Goal: Task Accomplishment & Management: Complete application form

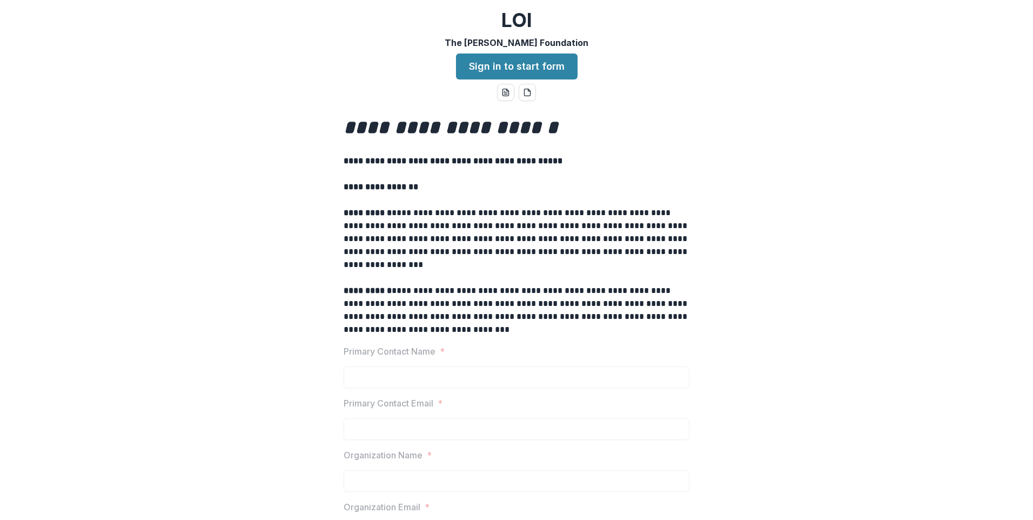
scroll to position [162, 0]
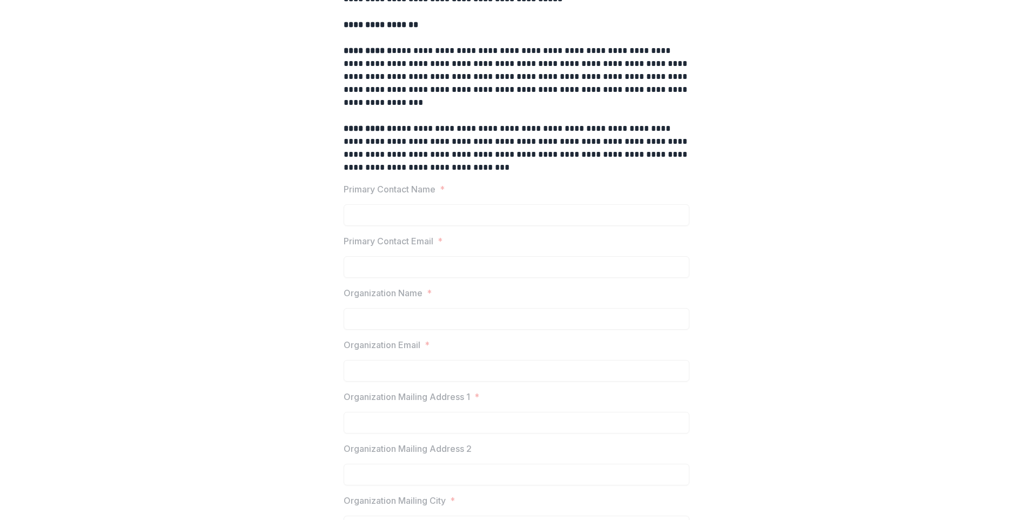
click at [412, 191] on p "Primary Contact Name" at bounding box center [390, 189] width 92 height 13
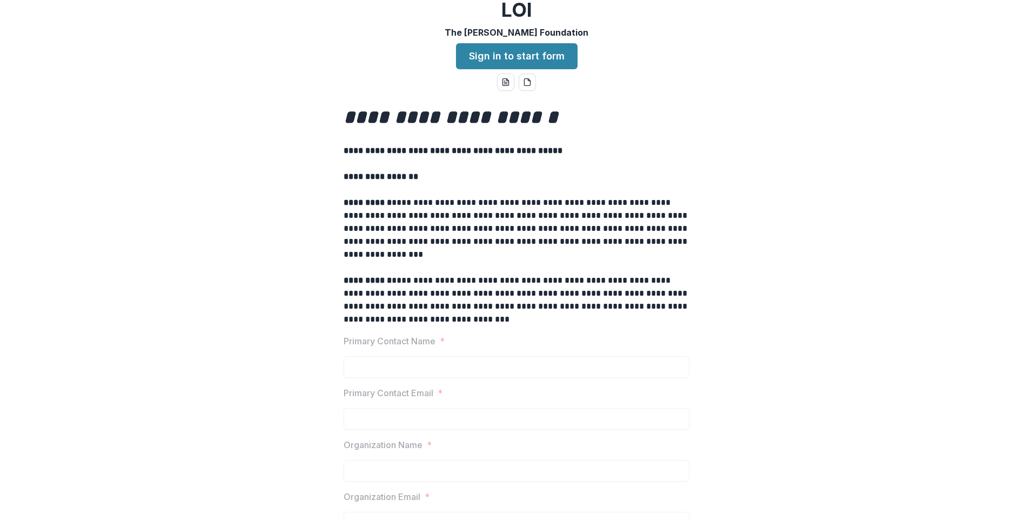
scroll to position [0, 0]
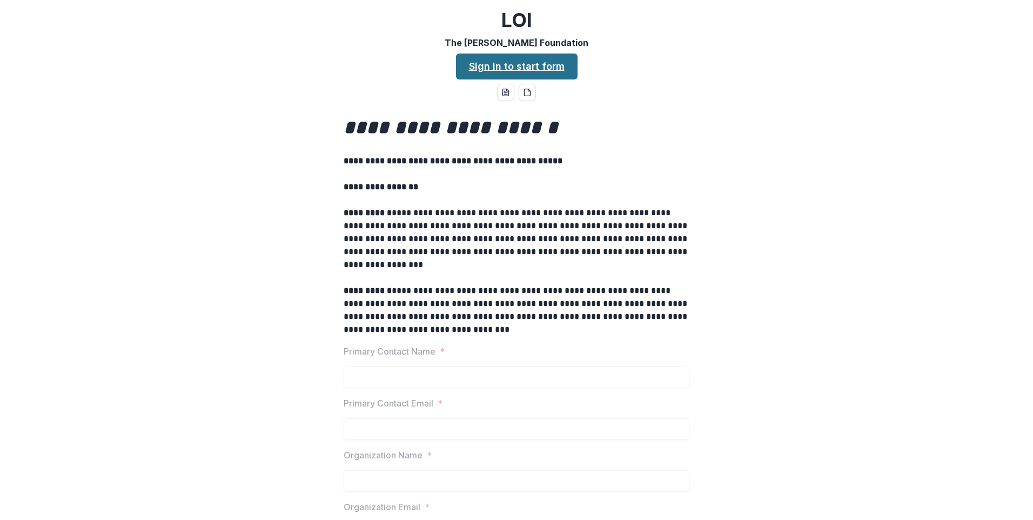
click at [486, 71] on link "Sign in to start form" at bounding box center [517, 66] width 122 height 26
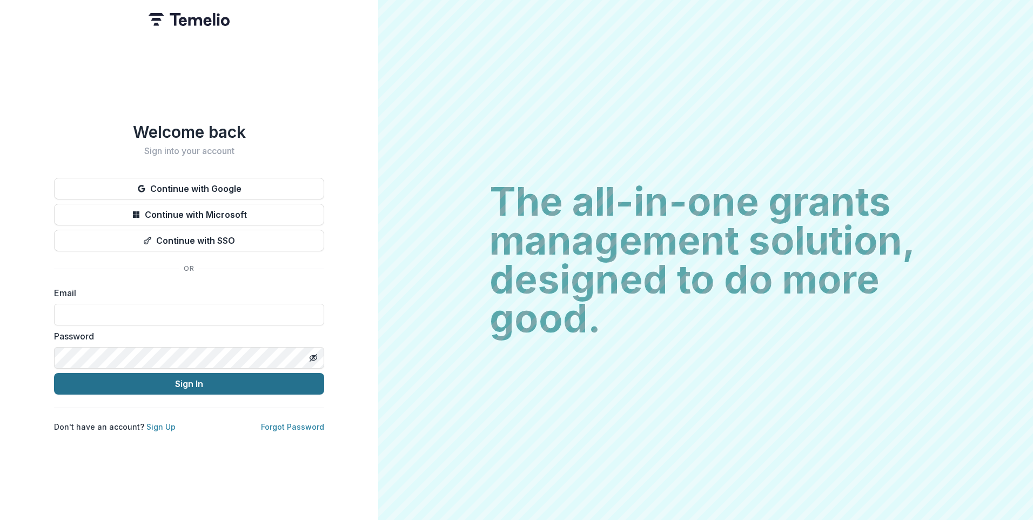
type input "**********"
click at [224, 381] on button "Sign In" at bounding box center [189, 384] width 270 height 22
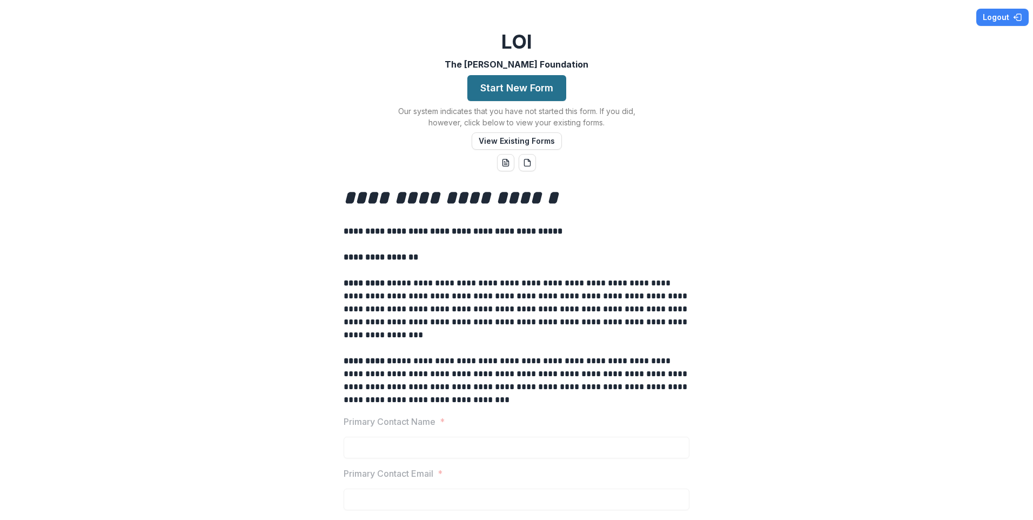
click at [518, 86] on button "Start New Form" at bounding box center [516, 88] width 99 height 26
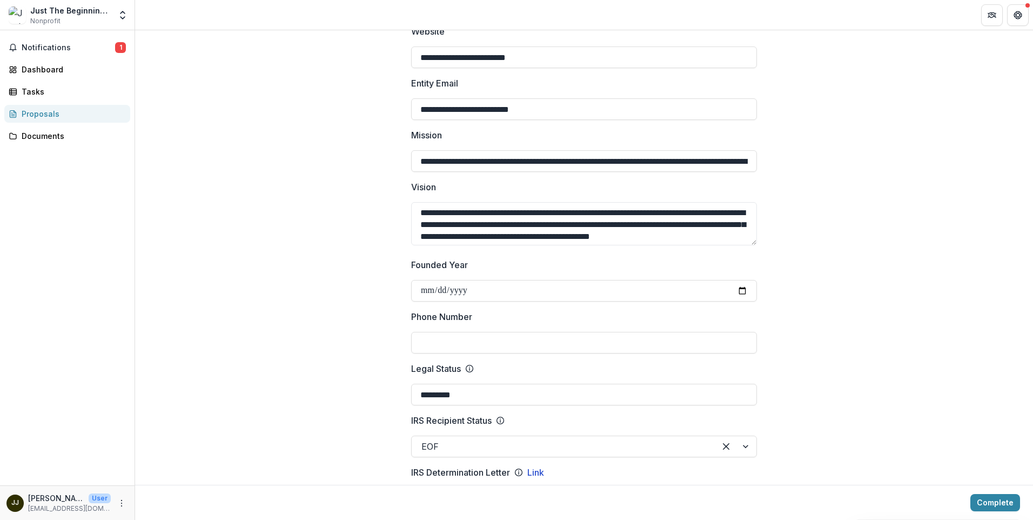
scroll to position [216, 0]
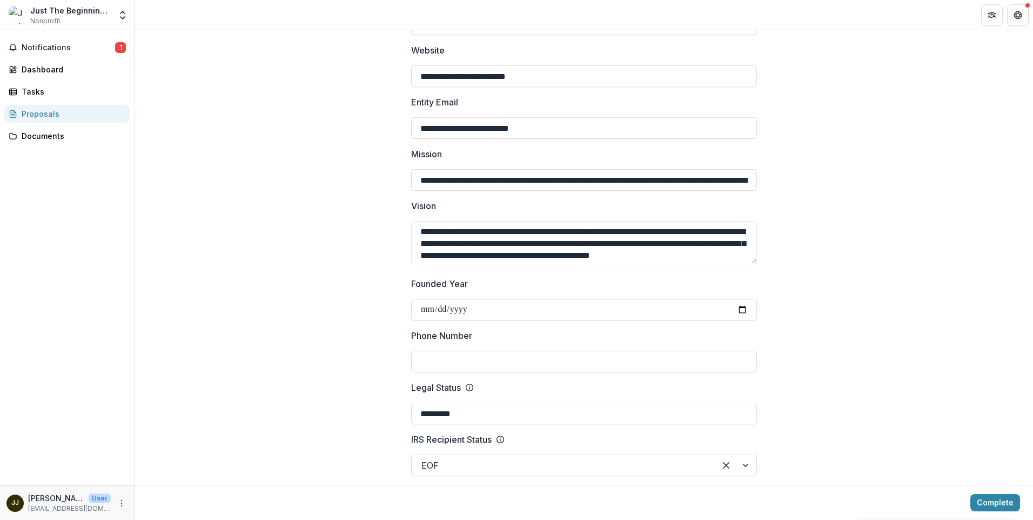
click at [469, 358] on input "Phone Number" at bounding box center [584, 362] width 346 height 22
type input "**********"
drag, startPoint x: 418, startPoint y: 178, endPoint x: 538, endPoint y: 185, distance: 120.7
click at [538, 185] on input "**********" at bounding box center [584, 180] width 346 height 22
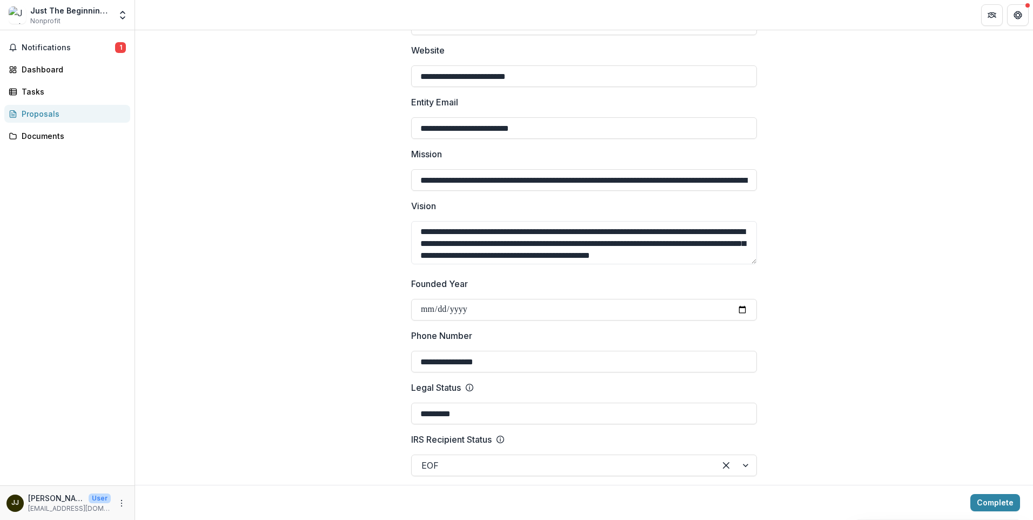
drag, startPoint x: 530, startPoint y: 180, endPoint x: 415, endPoint y: 193, distance: 115.7
click at [660, 179] on input "**********" at bounding box center [584, 180] width 346 height 22
type input "**********"
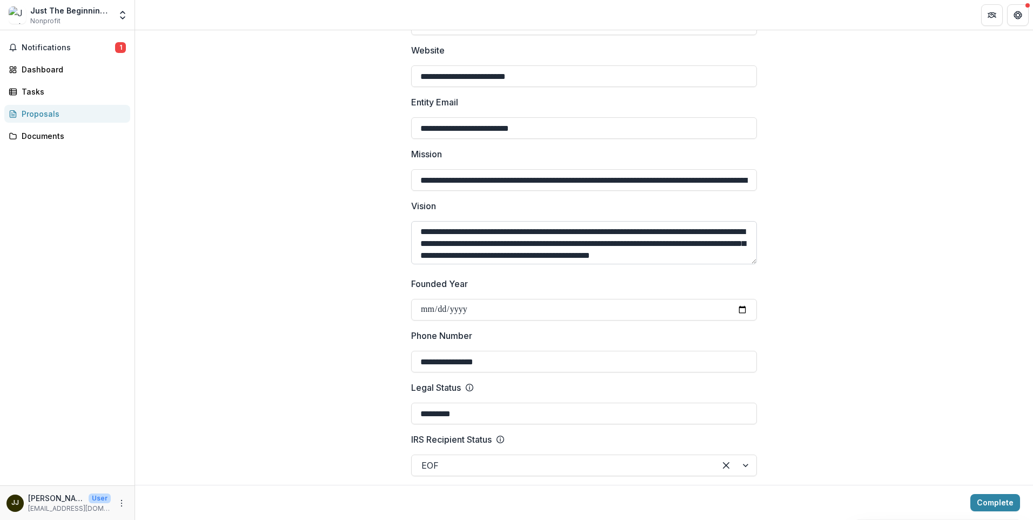
scroll to position [14, 0]
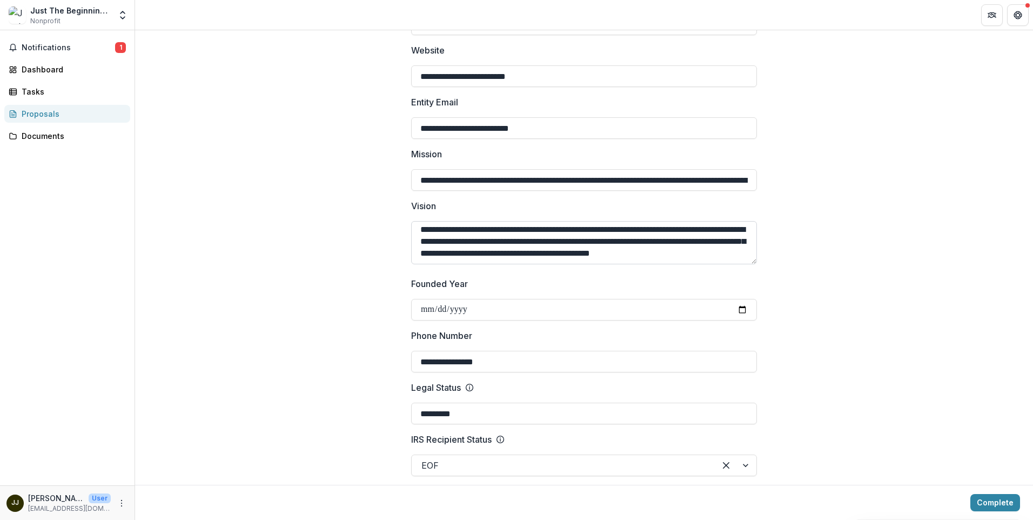
drag, startPoint x: 419, startPoint y: 232, endPoint x: 752, endPoint y: 263, distance: 334.2
click at [752, 263] on textarea "**********" at bounding box center [584, 242] width 346 height 43
paste textarea
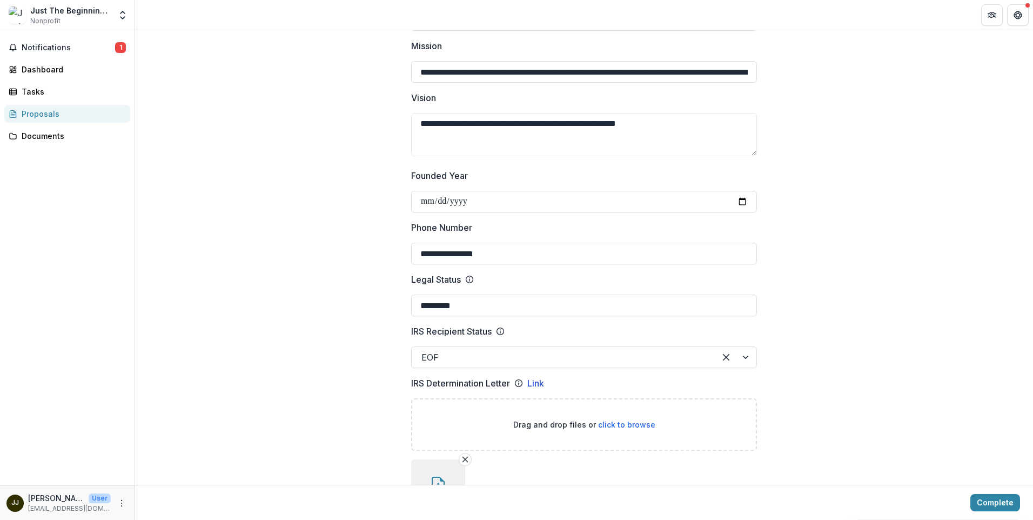
scroll to position [378, 0]
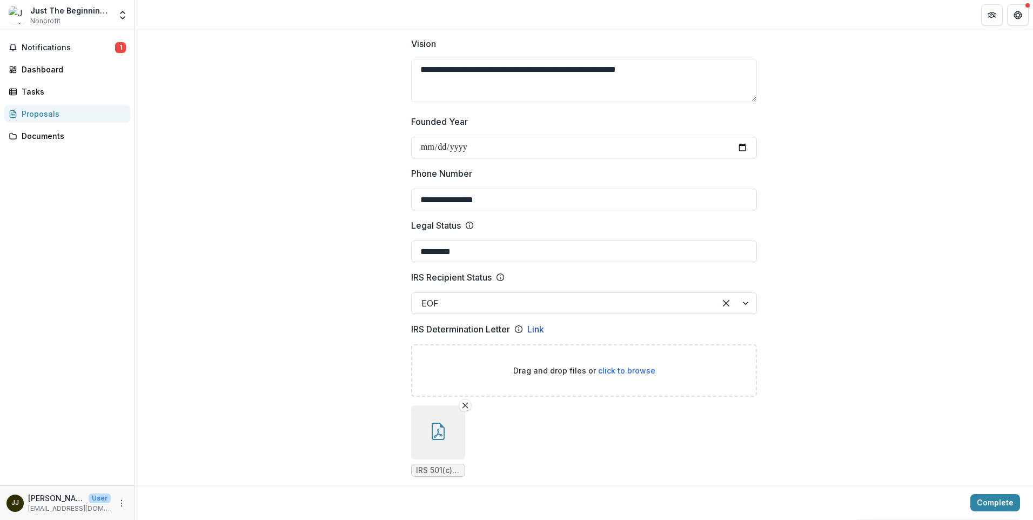
type textarea "**********"
click at [617, 371] on span "click to browse" at bounding box center [626, 370] width 57 height 9
type input "**********"
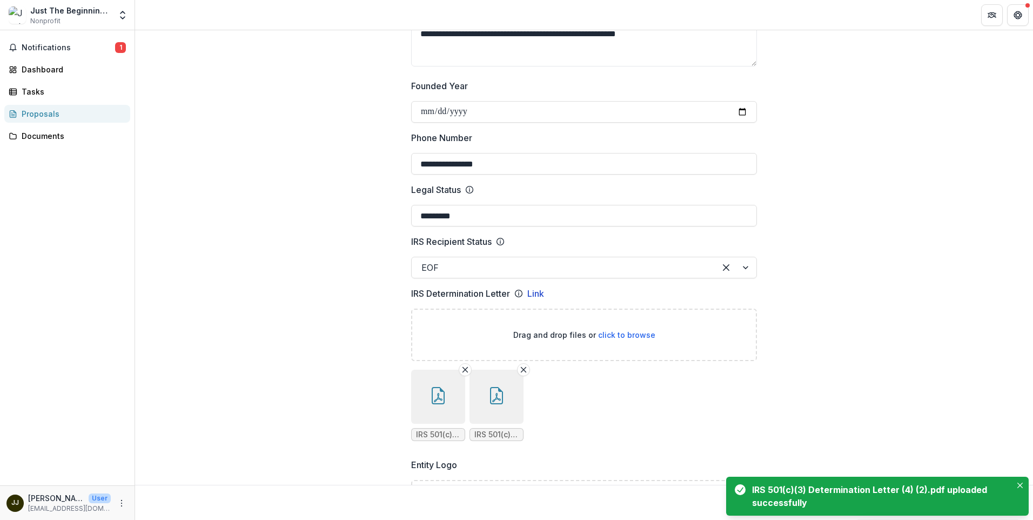
scroll to position [432, 0]
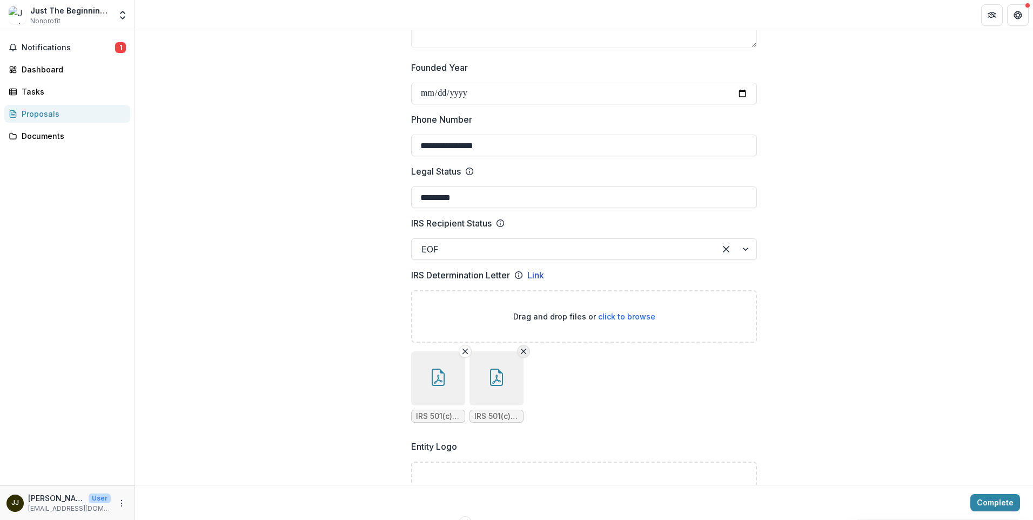
click at [521, 352] on icon "Remove File" at bounding box center [523, 351] width 9 height 9
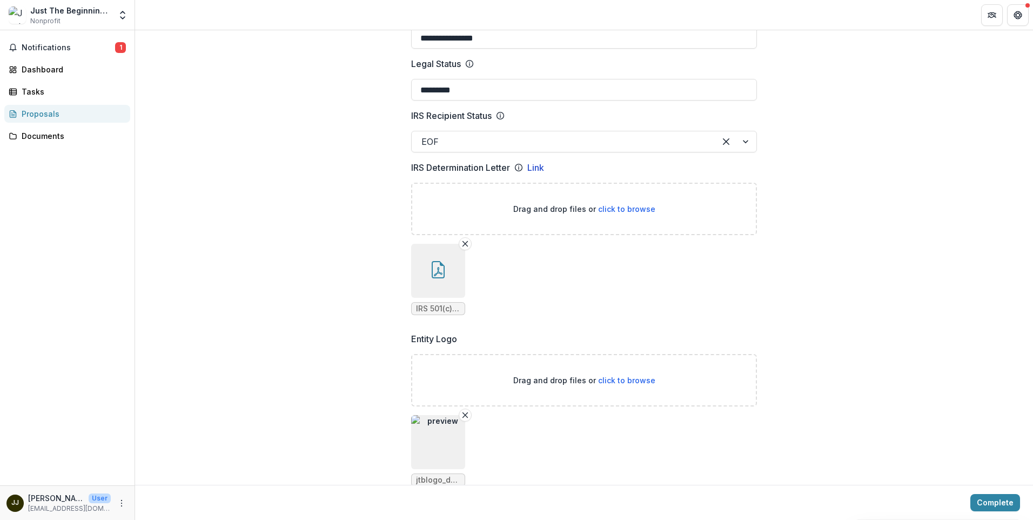
scroll to position [540, 0]
click at [635, 378] on span "click to browse" at bounding box center [626, 379] width 57 height 9
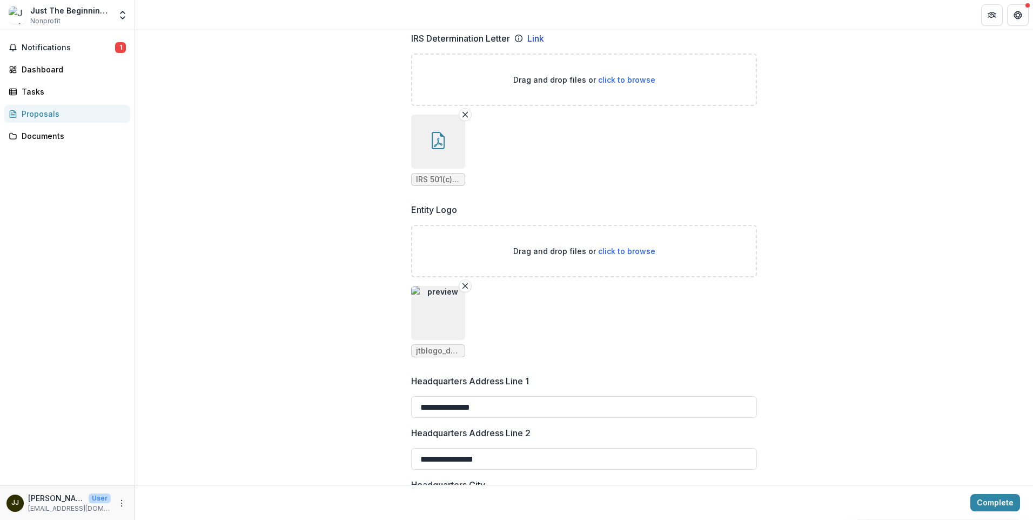
scroll to position [702, 0]
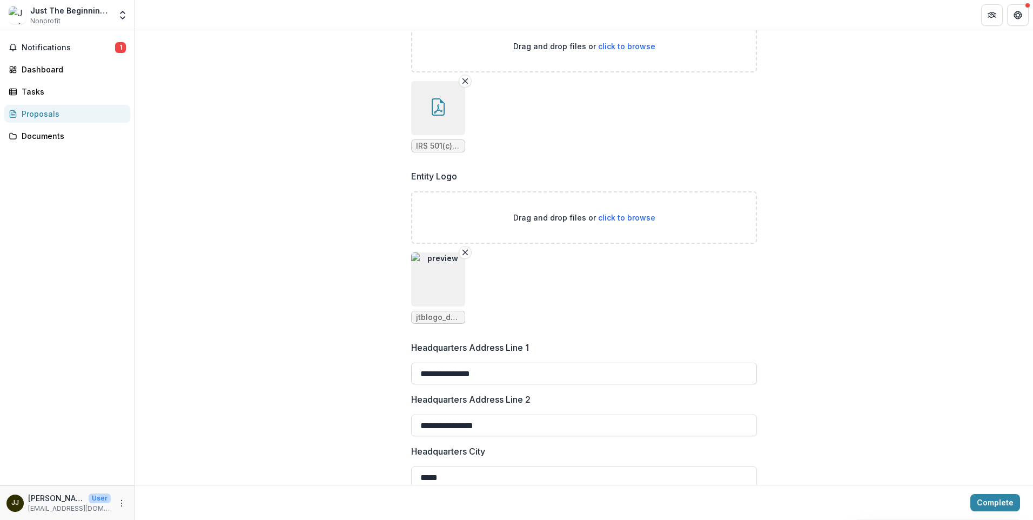
click at [493, 374] on input "**********" at bounding box center [584, 374] width 346 height 22
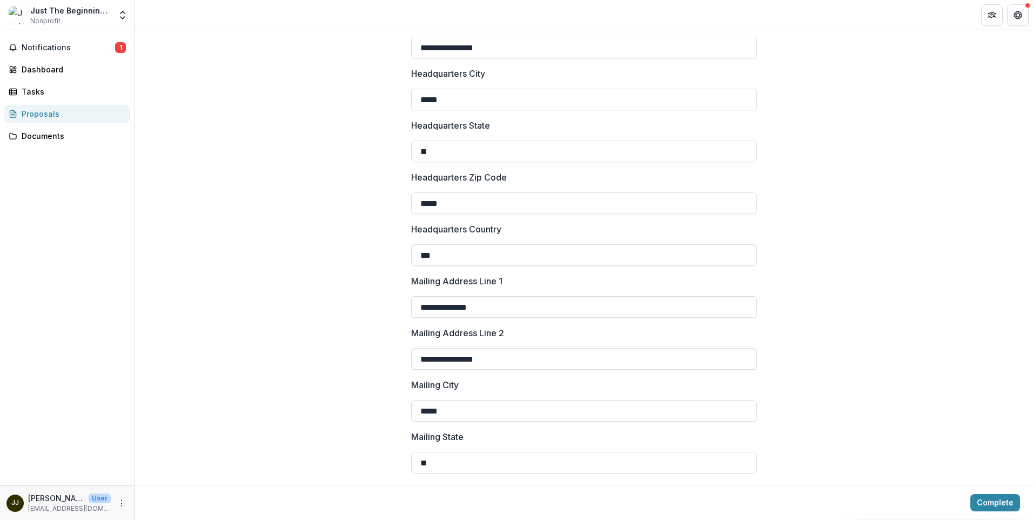
scroll to position [1081, 0]
type input "**********"
click at [497, 359] on input "**********" at bounding box center [584, 358] width 346 height 22
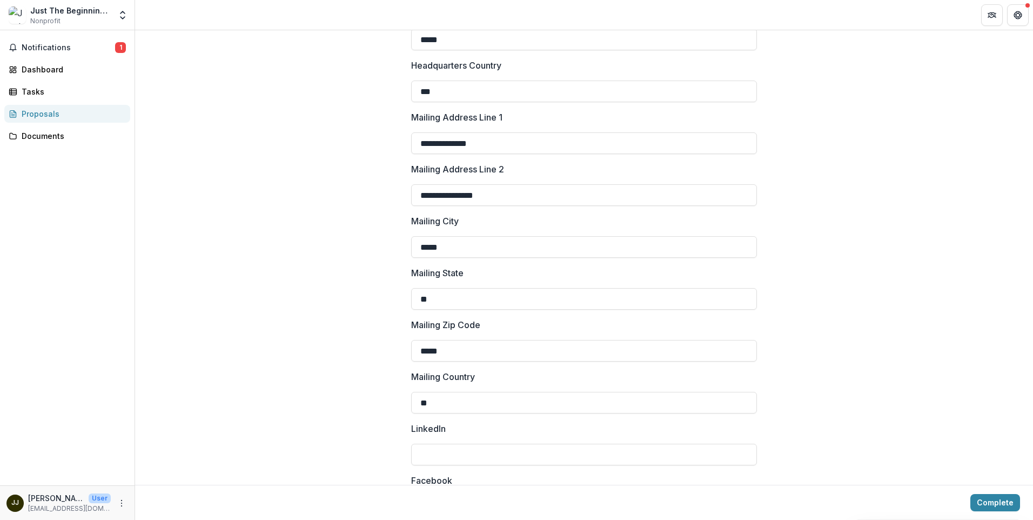
scroll to position [1297, 0]
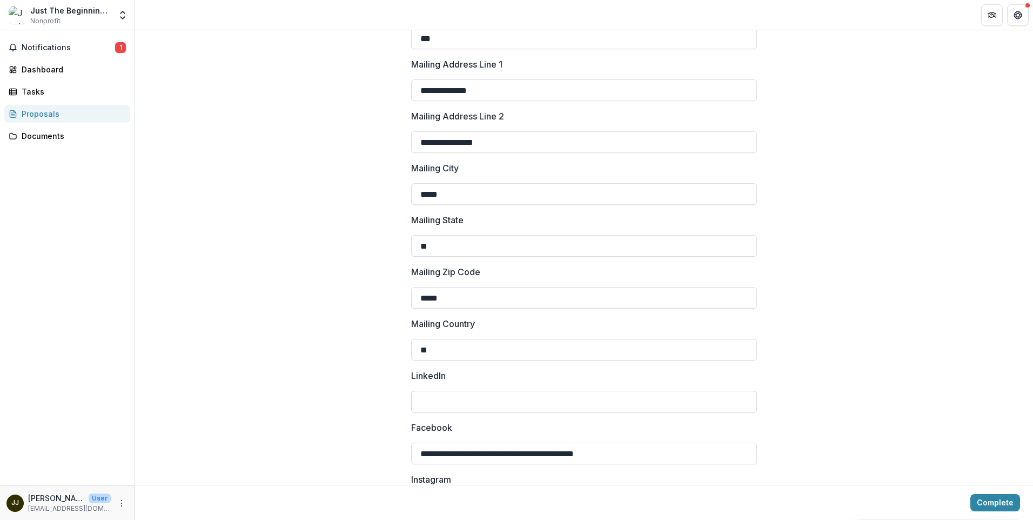
type input "**********"
click at [433, 397] on input "LinkedIn" at bounding box center [584, 402] width 346 height 22
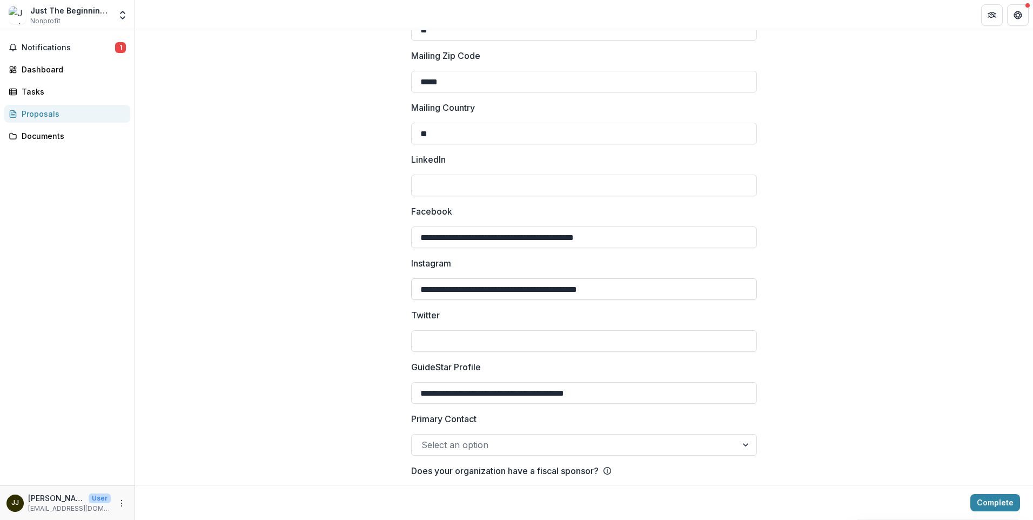
scroll to position [1553, 0]
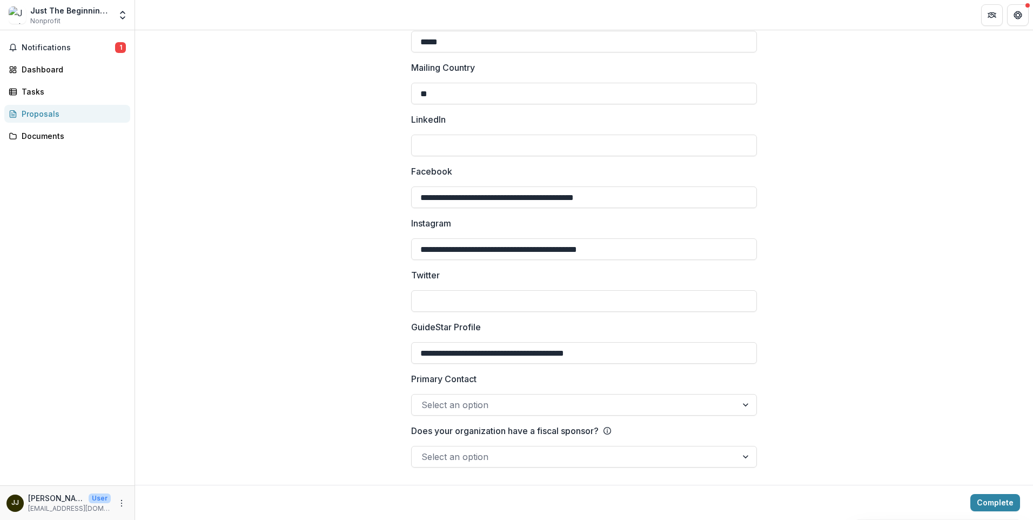
click at [462, 406] on div at bounding box center [574, 404] width 306 height 15
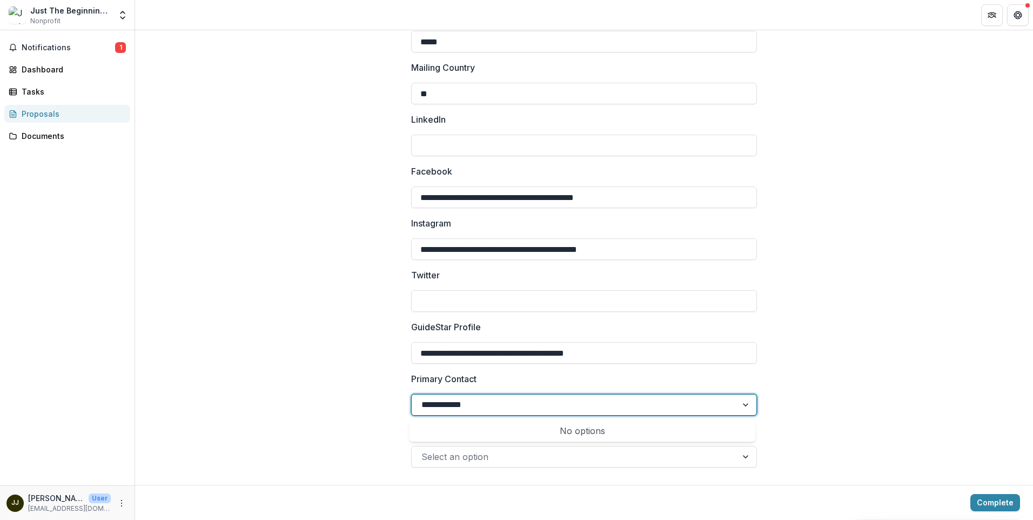
type input "**********"
click at [462, 457] on div at bounding box center [574, 456] width 306 height 15
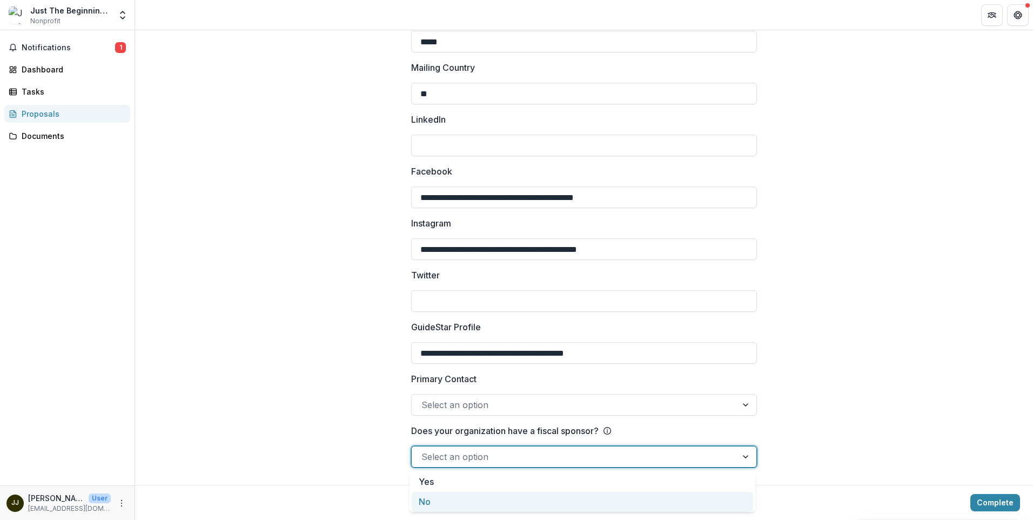
click at [418, 499] on div "No" at bounding box center [582, 502] width 341 height 20
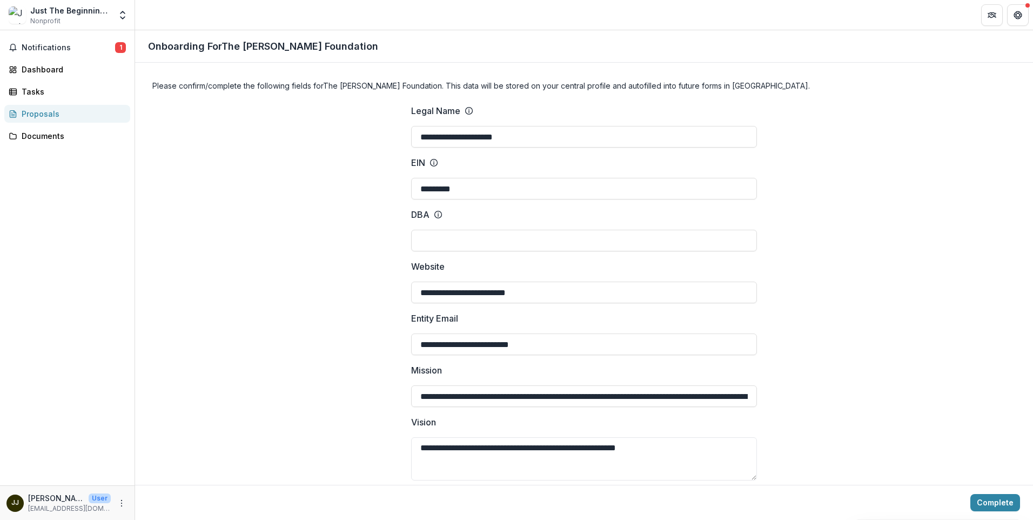
scroll to position [324, 0]
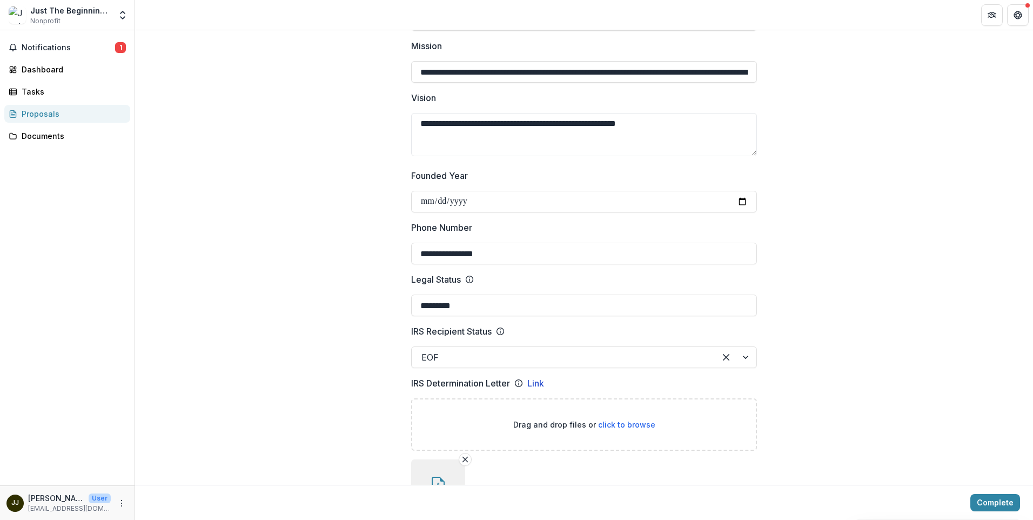
click at [446, 353] on div at bounding box center [563, 357] width 284 height 15
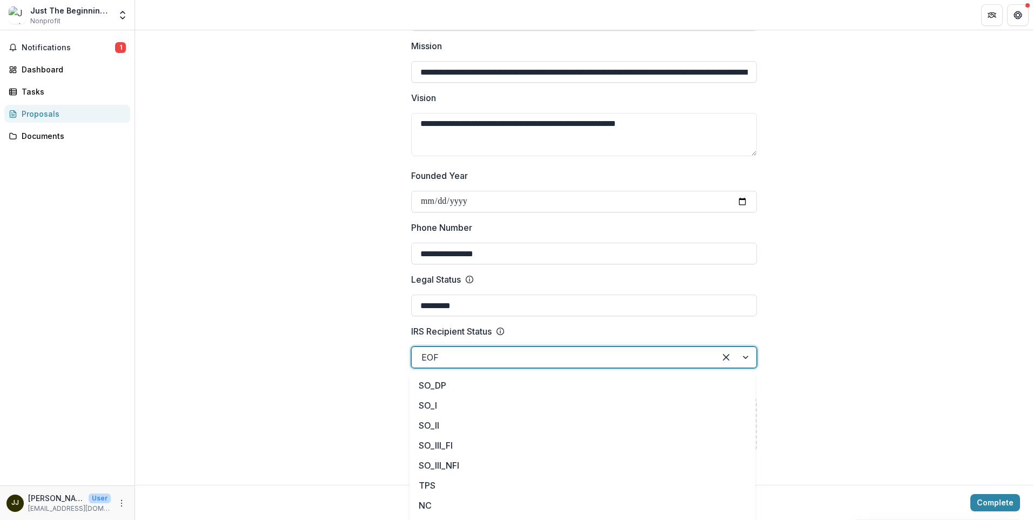
scroll to position [98, 0]
click at [458, 354] on div at bounding box center [563, 357] width 284 height 15
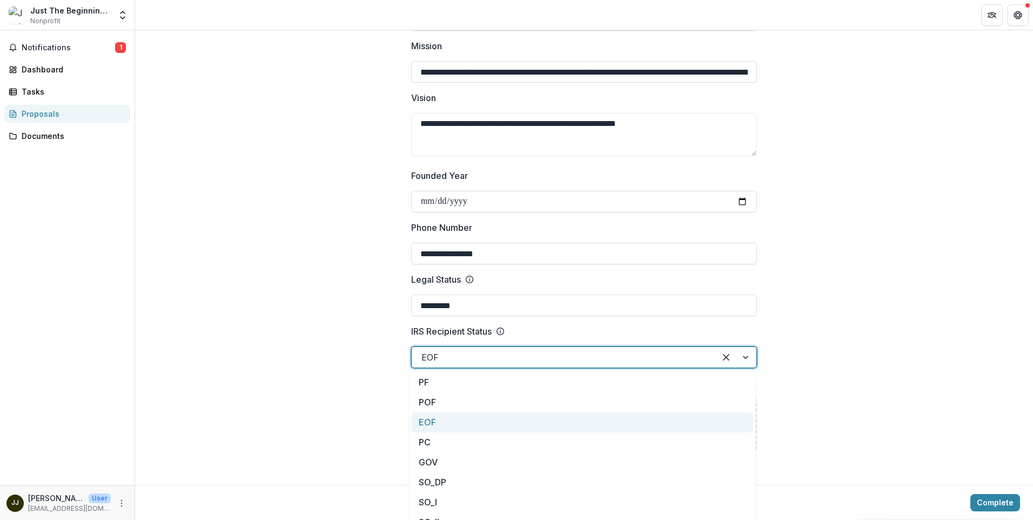
drag, startPoint x: 458, startPoint y: 353, endPoint x: 428, endPoint y: 357, distance: 29.9
click at [428, 357] on div at bounding box center [563, 357] width 284 height 15
click at [461, 352] on div at bounding box center [563, 357] width 284 height 15
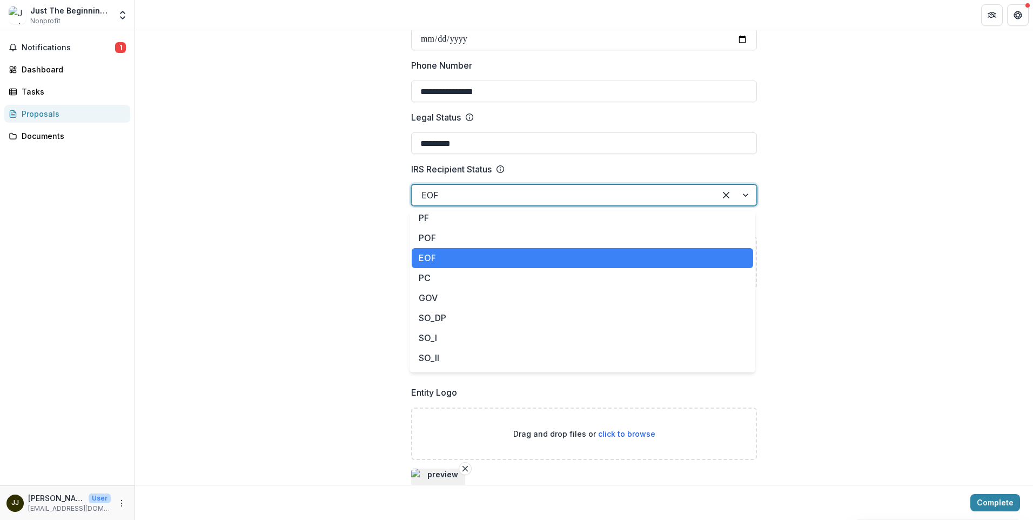
scroll to position [0, 0]
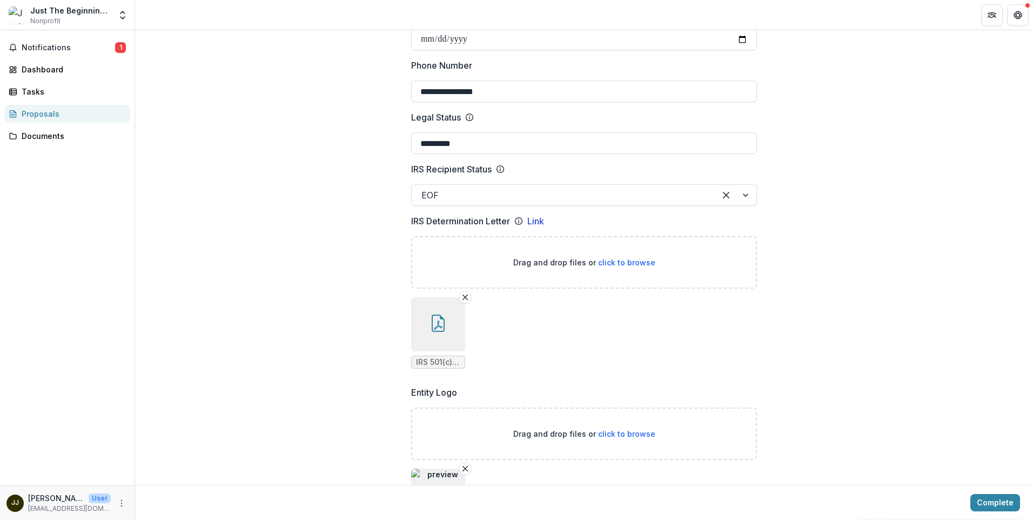
click at [619, 198] on div at bounding box center [563, 194] width 284 height 15
click at [538, 202] on div at bounding box center [563, 194] width 284 height 15
click at [601, 197] on div at bounding box center [563, 194] width 284 height 15
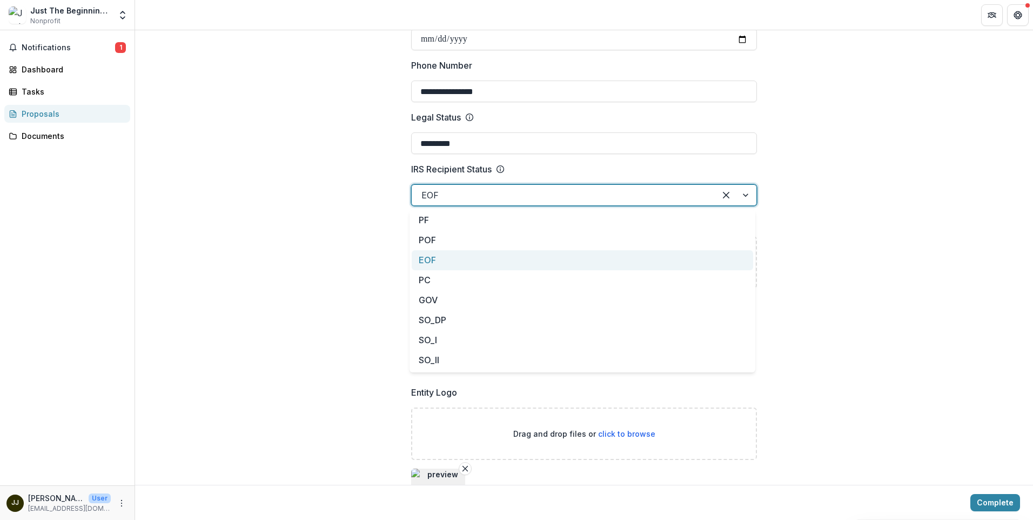
click at [647, 195] on div at bounding box center [563, 194] width 284 height 15
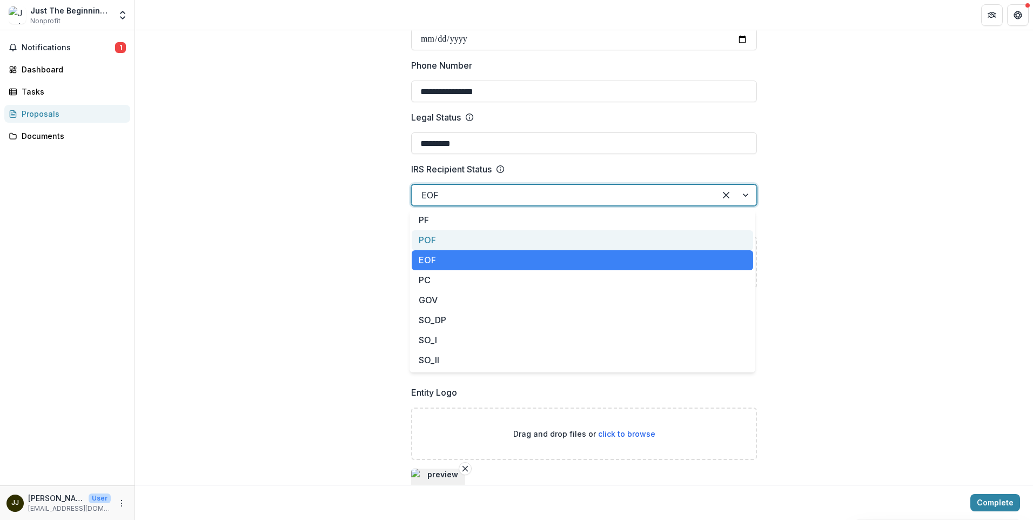
click at [480, 240] on div "POF" at bounding box center [582, 240] width 341 height 20
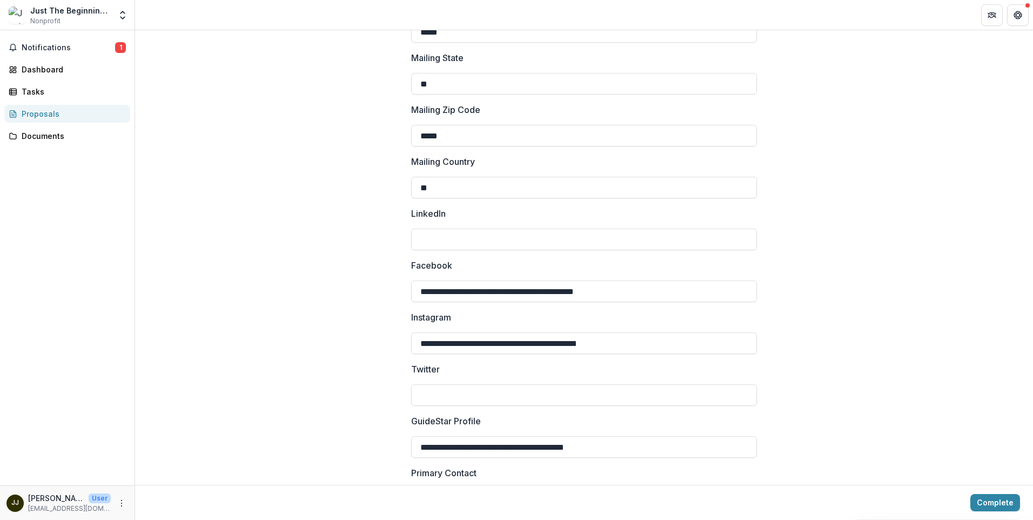
scroll to position [1553, 0]
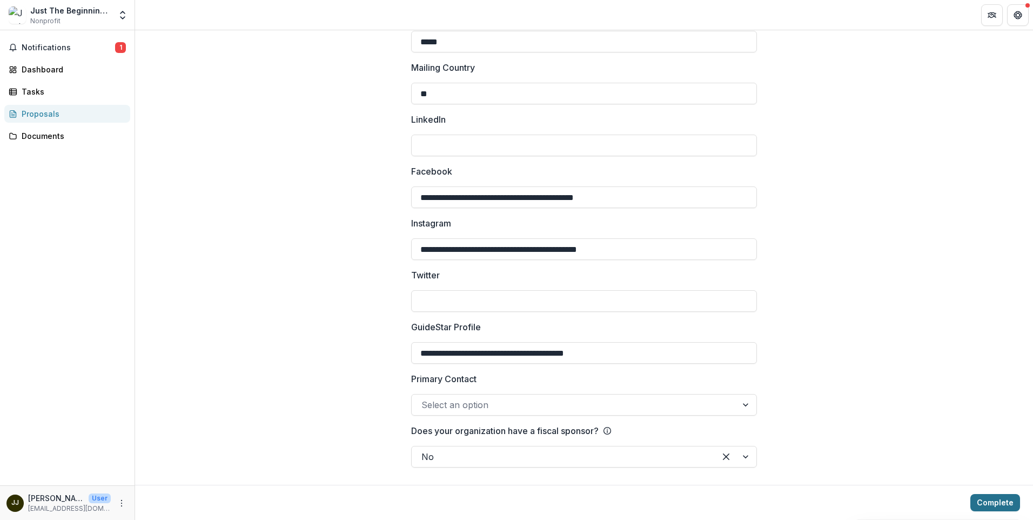
click at [988, 501] on button "Complete" at bounding box center [995, 502] width 50 height 17
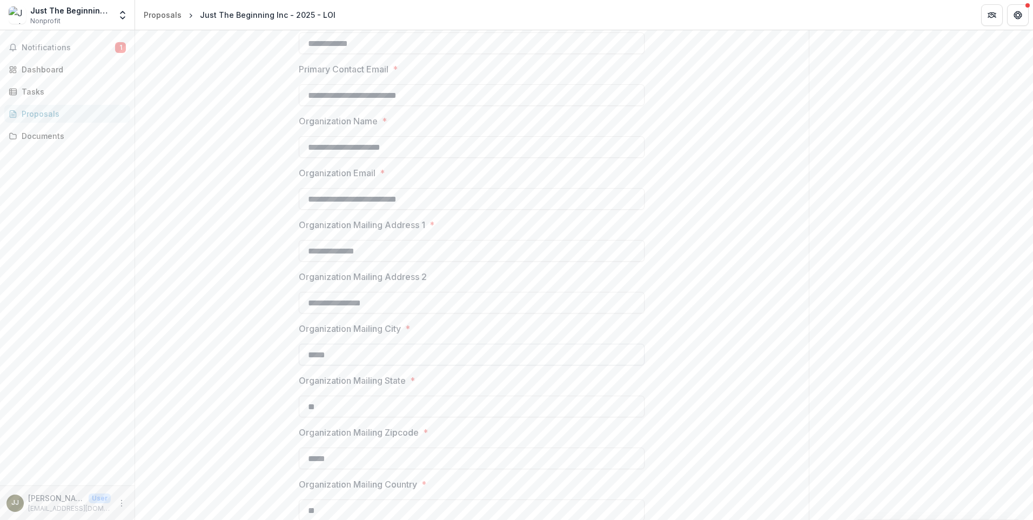
scroll to position [432, 0]
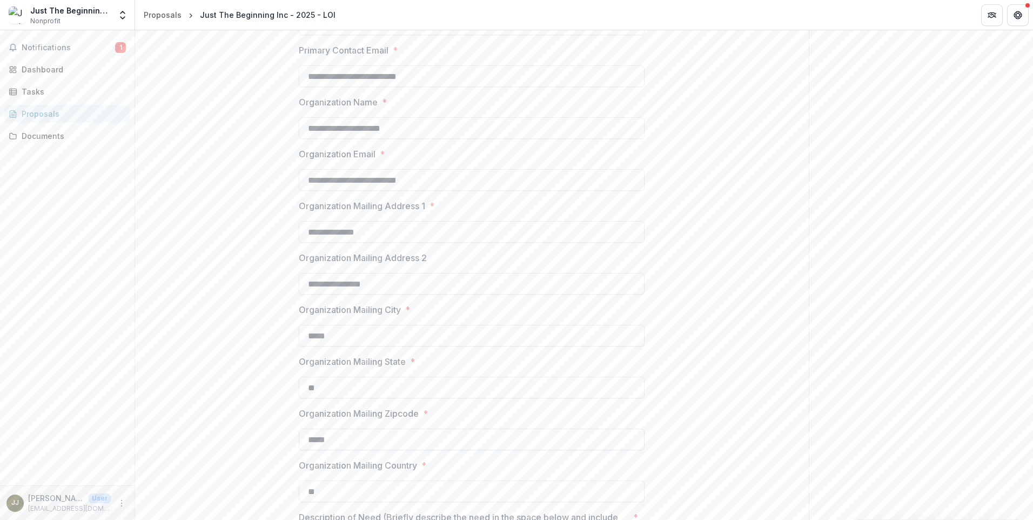
click at [333, 437] on input "*****" at bounding box center [472, 439] width 346 height 22
type input "*****"
click at [551, 367] on label "Organization Mailing State *" at bounding box center [468, 361] width 339 height 13
click at [551, 377] on input "**" at bounding box center [472, 388] width 346 height 22
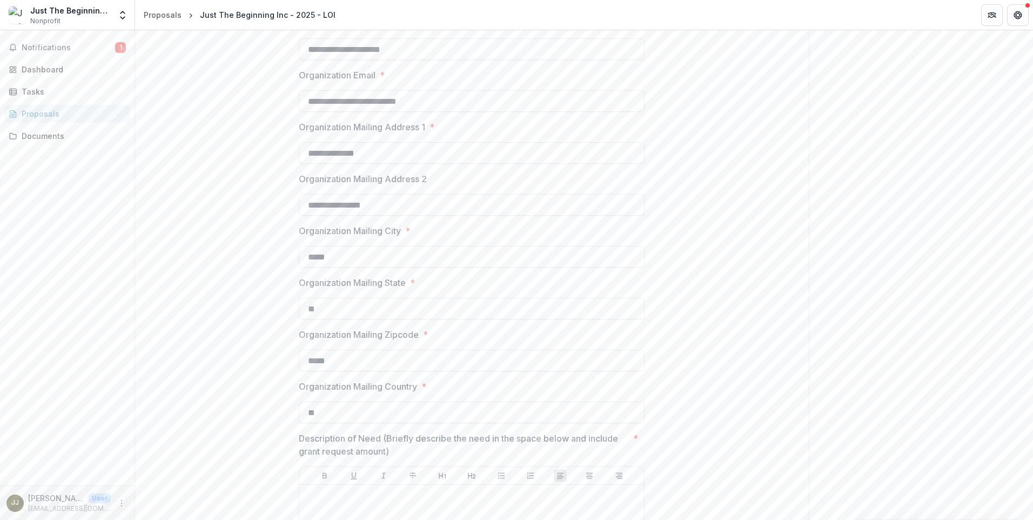
scroll to position [540, 0]
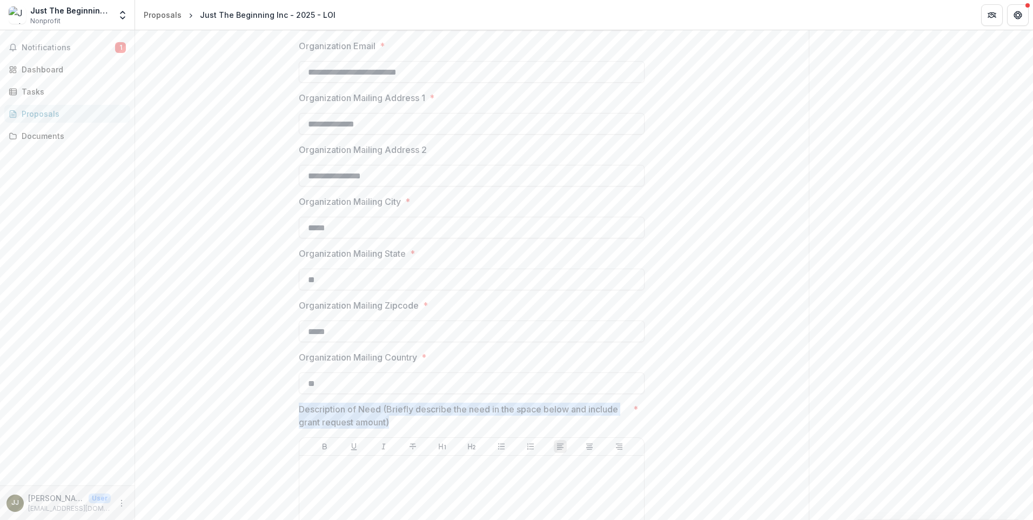
drag, startPoint x: 299, startPoint y: 407, endPoint x: 412, endPoint y: 420, distance: 113.7
click at [412, 420] on p "Description of Need (Briefly describe the need in the space below and include g…" at bounding box center [464, 416] width 330 height 26
drag, startPoint x: 399, startPoint y: 424, endPoint x: 294, endPoint y: 406, distance: 106.3
copy p "Description of Need (Briefly describe the need in the space below and include g…"
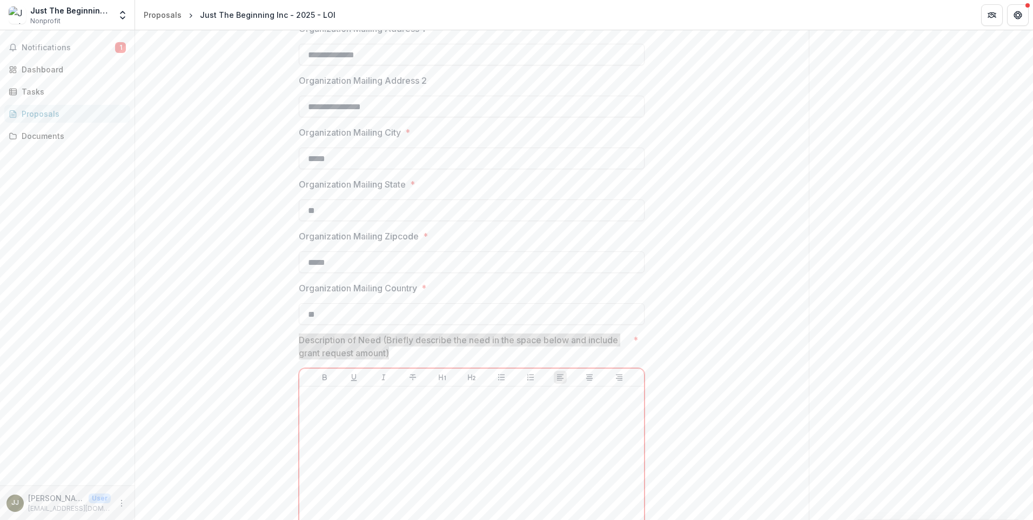
scroll to position [702, 0]
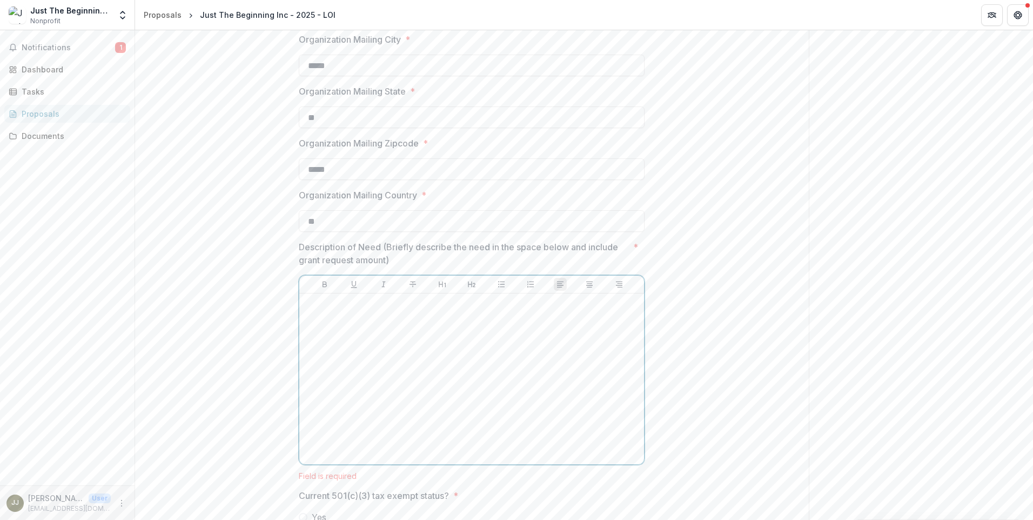
click at [326, 306] on p at bounding box center [472, 304] width 336 height 12
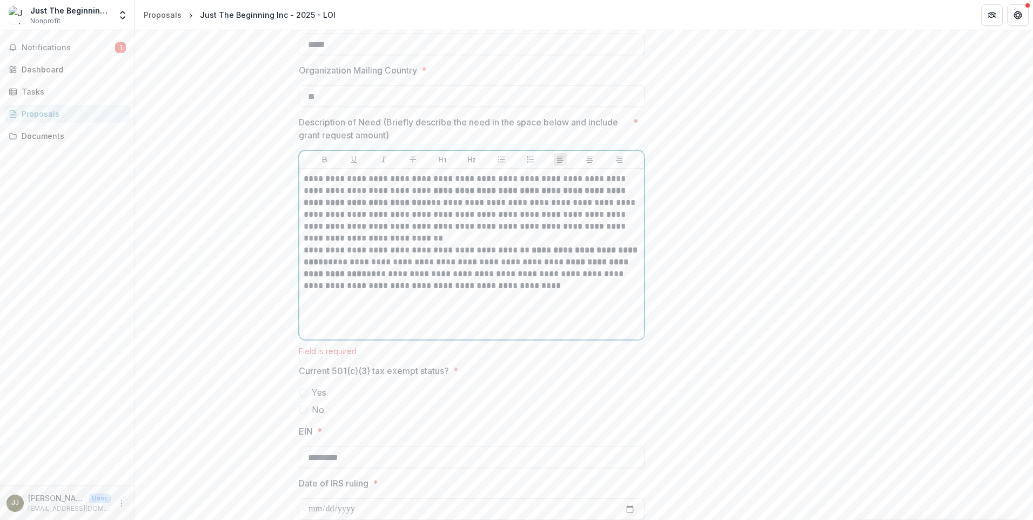
scroll to position [864, 0]
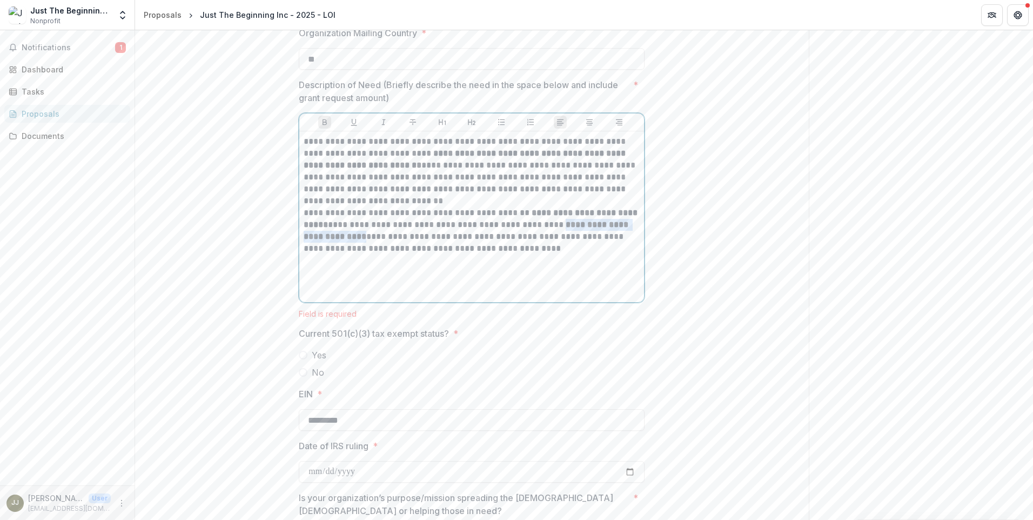
drag, startPoint x: 568, startPoint y: 226, endPoint x: 361, endPoint y: 240, distance: 206.9
click at [361, 240] on strong "**********" at bounding box center [467, 230] width 327 height 20
drag, startPoint x: 616, startPoint y: 226, endPoint x: 568, endPoint y: 230, distance: 48.8
click at [568, 230] on strong "**********" at bounding box center [456, 230] width 305 height 20
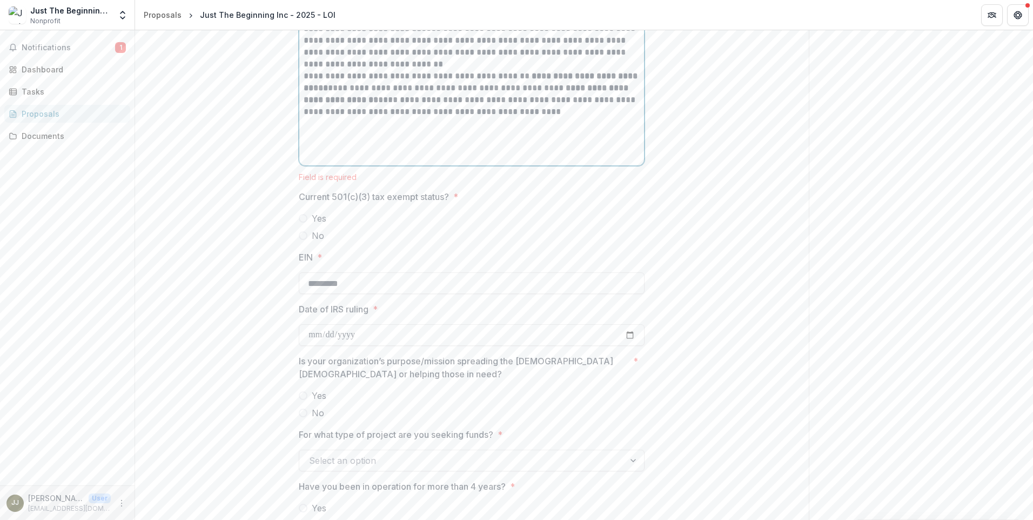
scroll to position [1027, 0]
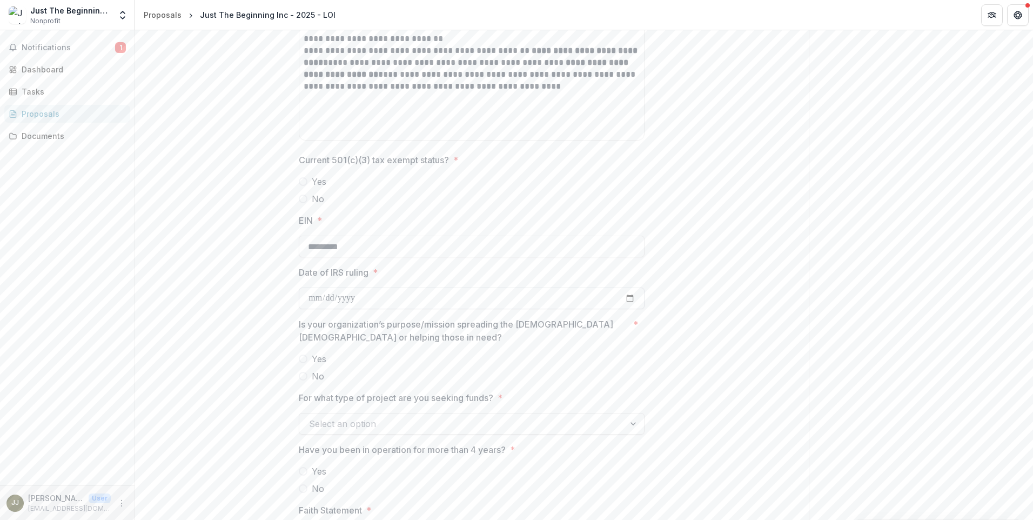
click at [365, 302] on input "Date of IRS ruling *" at bounding box center [472, 298] width 346 height 22
click at [628, 299] on input "Date of IRS ruling *" at bounding box center [472, 298] width 346 height 22
click at [363, 298] on input "Date of IRS ruling *" at bounding box center [472, 298] width 346 height 22
drag, startPoint x: 144, startPoint y: 333, endPoint x: 122, endPoint y: 300, distance: 39.4
click at [144, 333] on div "**********" at bounding box center [472, 129] width 674 height 1941
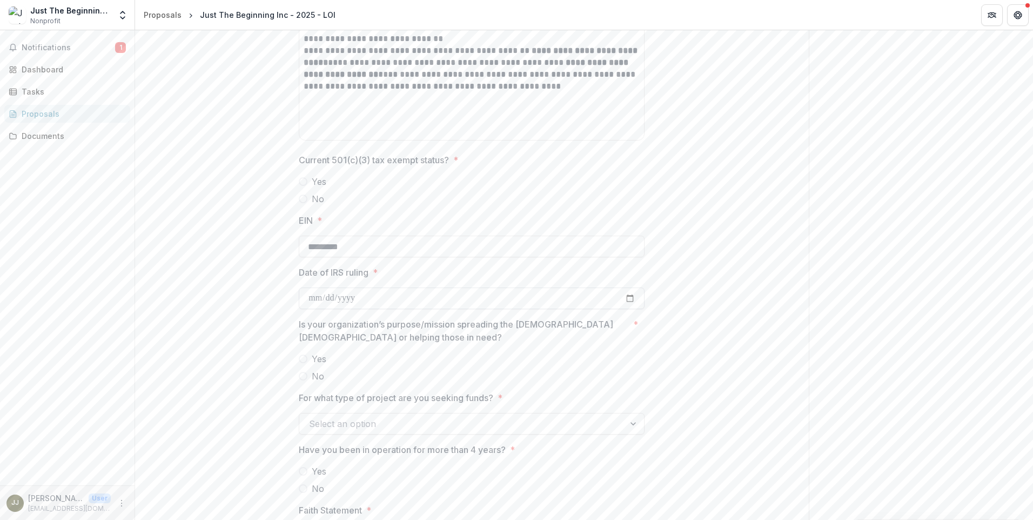
click at [368, 297] on input "Date of IRS ruling *" at bounding box center [472, 298] width 346 height 22
type input "**********"
click at [304, 359] on span at bounding box center [303, 358] width 9 height 9
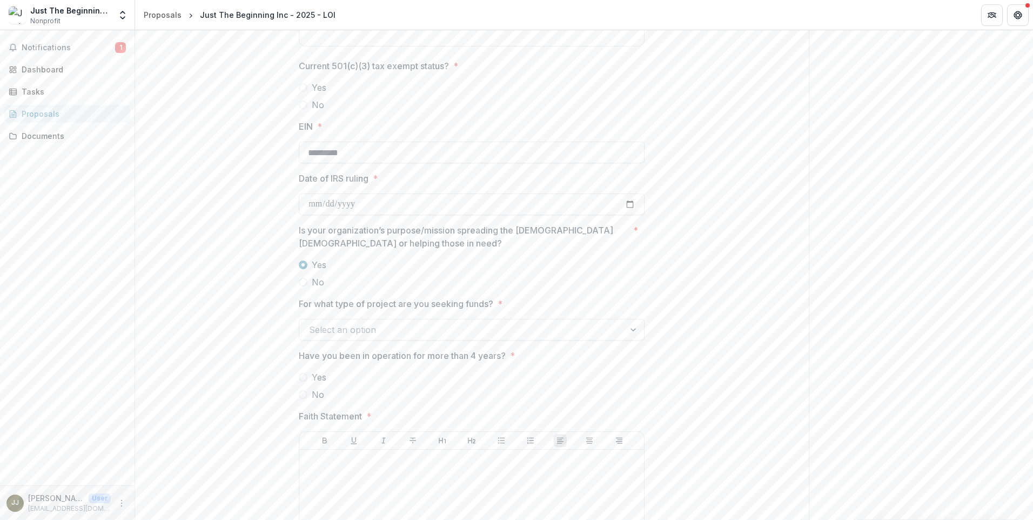
scroll to position [1135, 0]
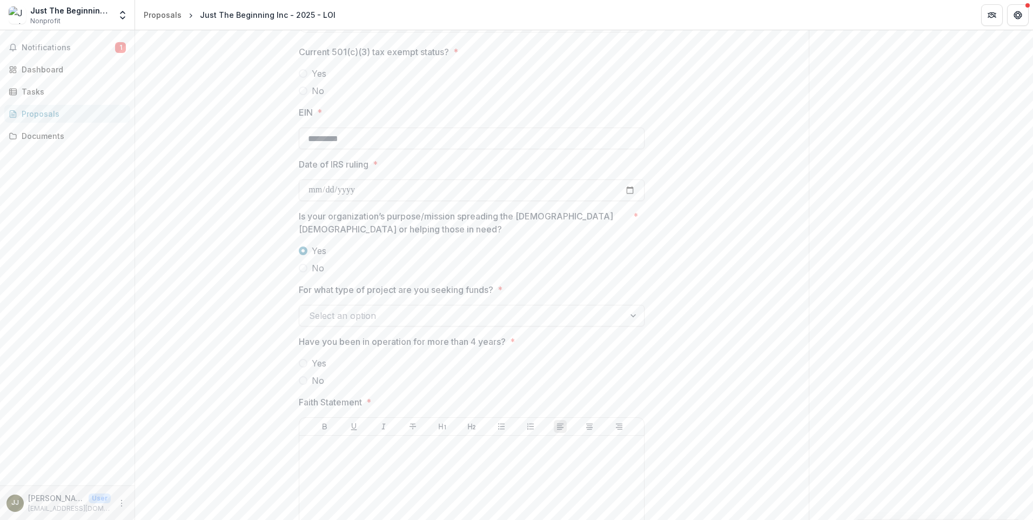
click at [345, 315] on div at bounding box center [462, 315] width 306 height 15
click at [629, 317] on div at bounding box center [634, 315] width 19 height 21
click at [341, 337] on div "Project/Programs" at bounding box center [470, 341] width 341 height 20
click at [299, 359] on label "Yes" at bounding box center [472, 363] width 346 height 13
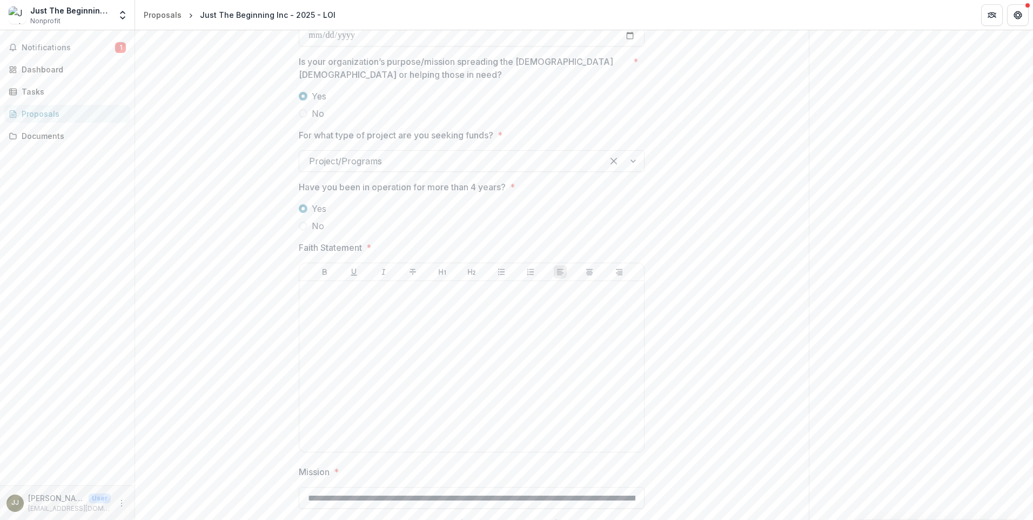
scroll to position [1297, 0]
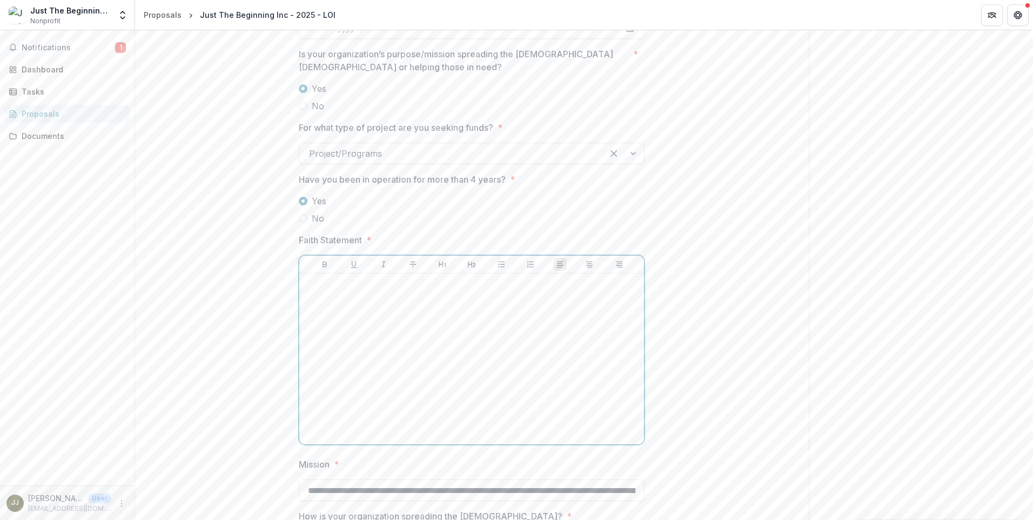
click at [326, 282] on p at bounding box center [472, 284] width 336 height 12
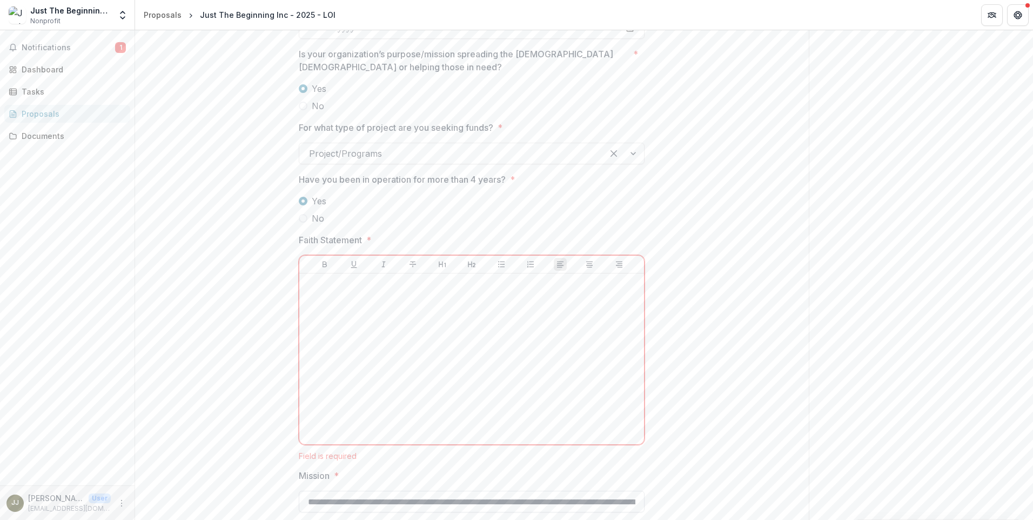
drag, startPoint x: 306, startPoint y: 486, endPoint x: 429, endPoint y: 501, distance: 124.0
click at [429, 502] on input "**********" at bounding box center [472, 502] width 346 height 22
type input "**********"
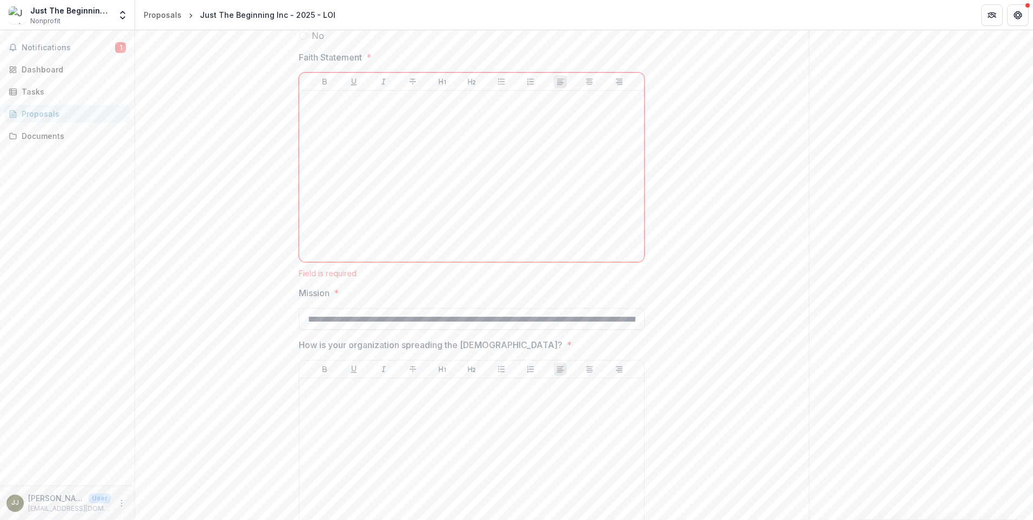
scroll to position [1513, 0]
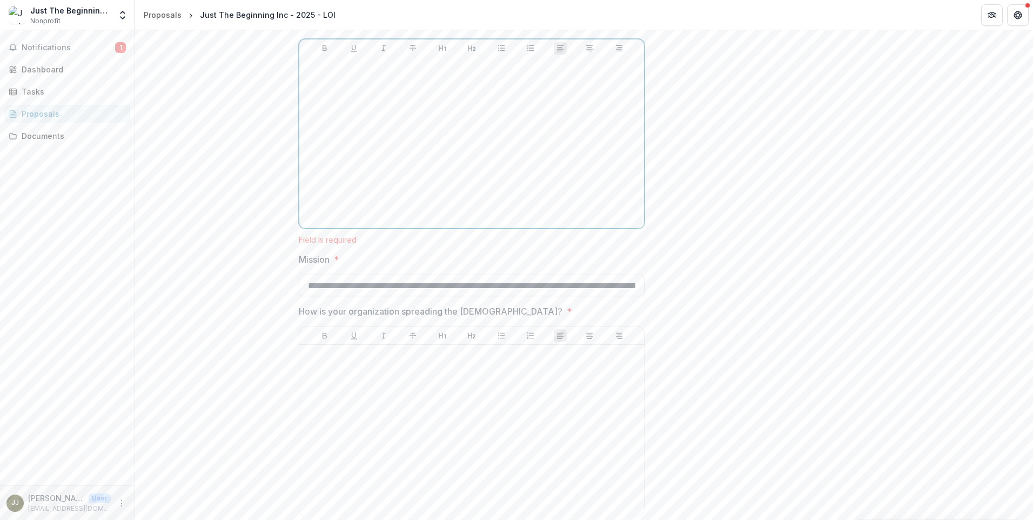
click at [332, 68] on p at bounding box center [472, 68] width 336 height 12
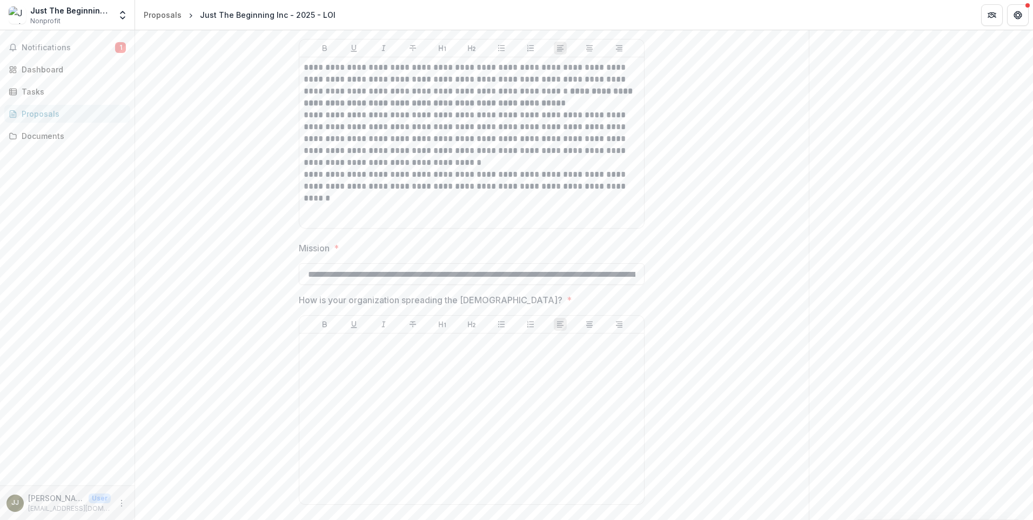
drag, startPoint x: 298, startPoint y: 308, endPoint x: 395, endPoint y: 312, distance: 96.8
click at [395, 312] on div "How is your organization spreading the [DEMOGRAPHIC_DATA]? *" at bounding box center [472, 401] width 346 height 216
click at [313, 347] on p at bounding box center [472, 344] width 336 height 12
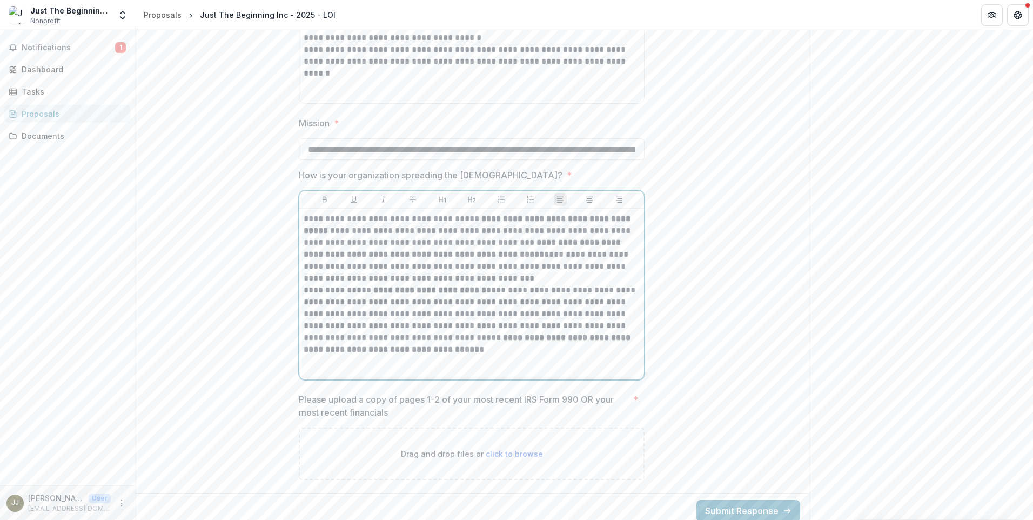
scroll to position [1646, 0]
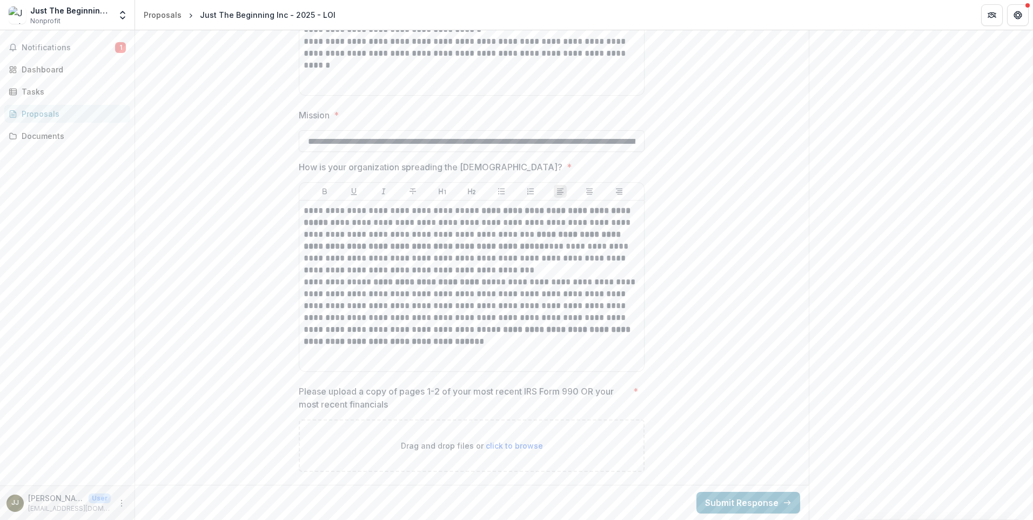
click at [507, 448] on span "click to browse" at bounding box center [514, 445] width 57 height 9
type input "**********"
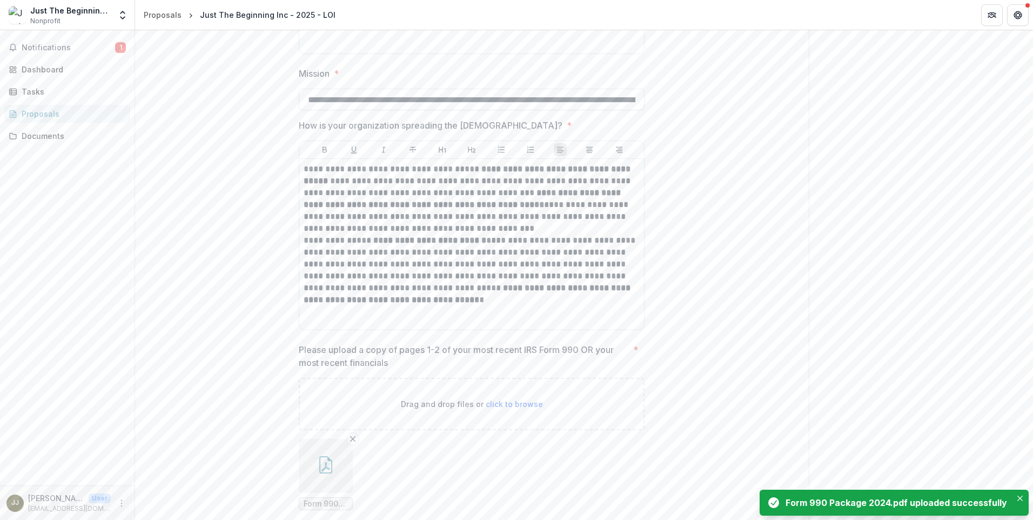
scroll to position [1734, 0]
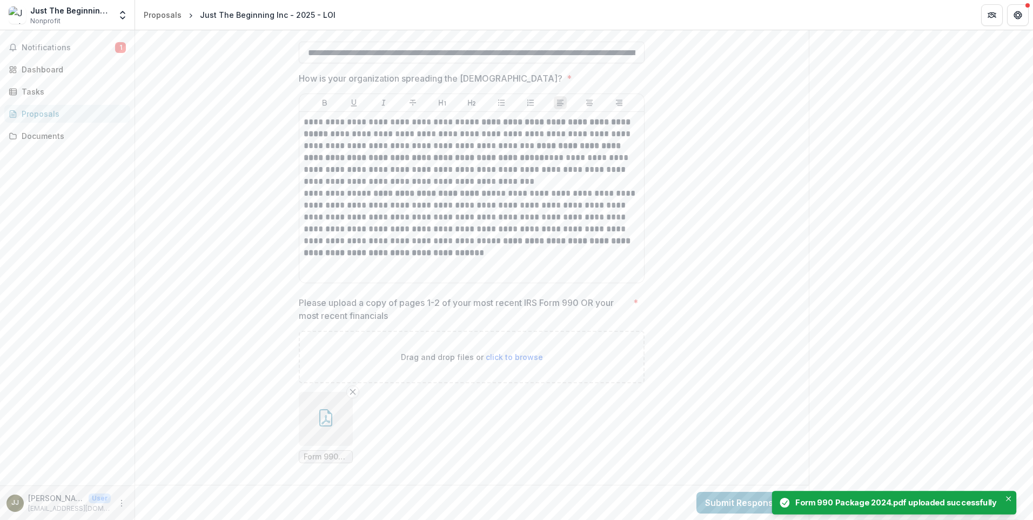
click at [328, 418] on icon "button" at bounding box center [325, 417] width 17 height 17
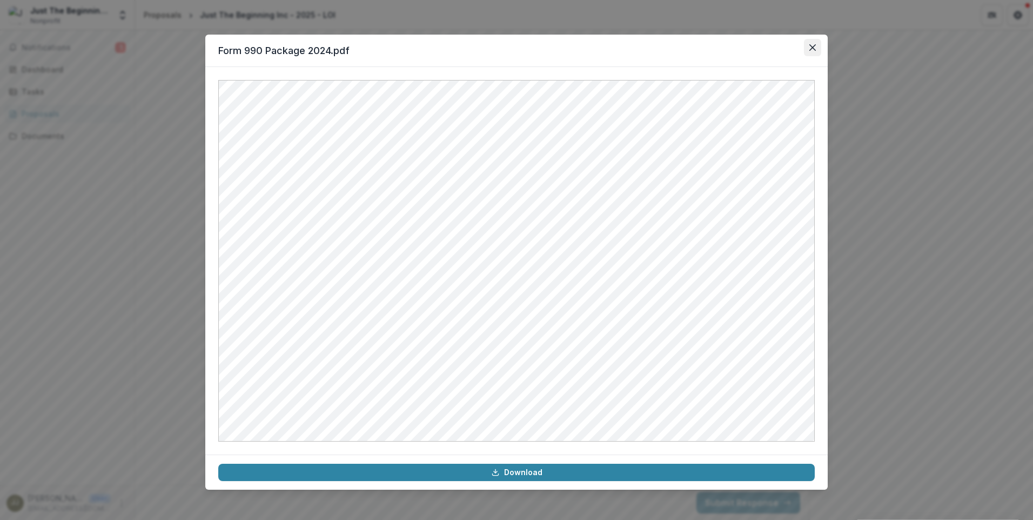
click at [816, 45] on button "Close" at bounding box center [812, 47] width 17 height 17
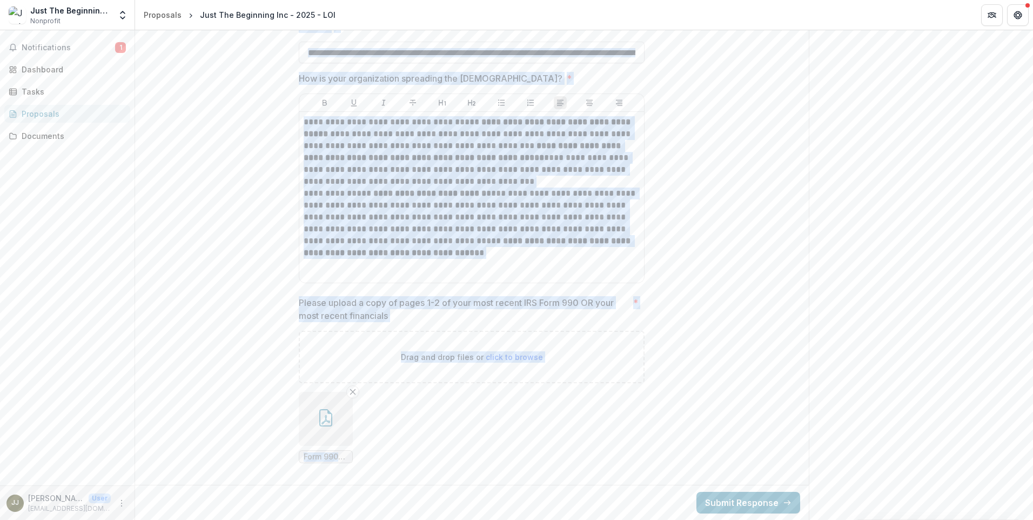
drag, startPoint x: 300, startPoint y: 153, endPoint x: 605, endPoint y: 469, distance: 439.0
copy div "**********"
click at [727, 502] on button "Submit Response" at bounding box center [748, 503] width 104 height 22
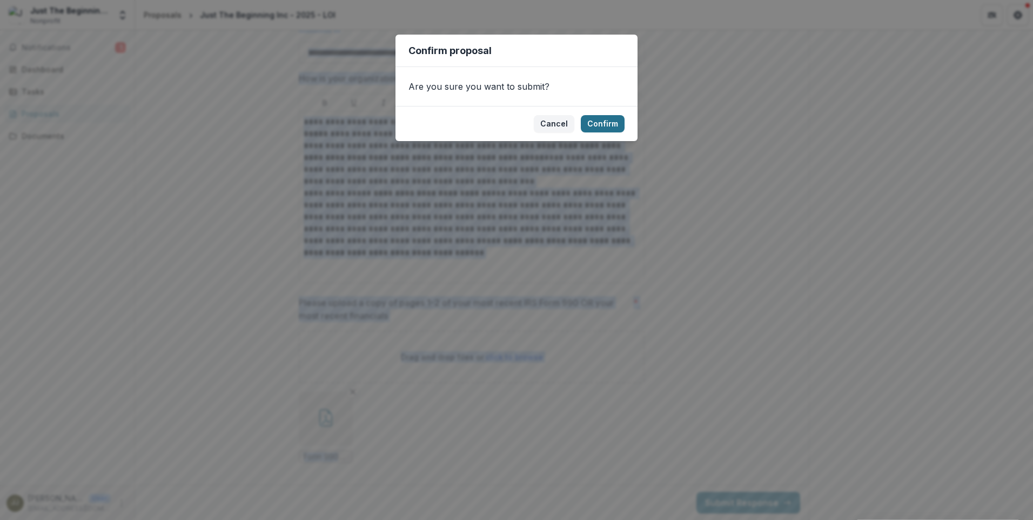
click at [614, 122] on button "Confirm" at bounding box center [603, 123] width 44 height 17
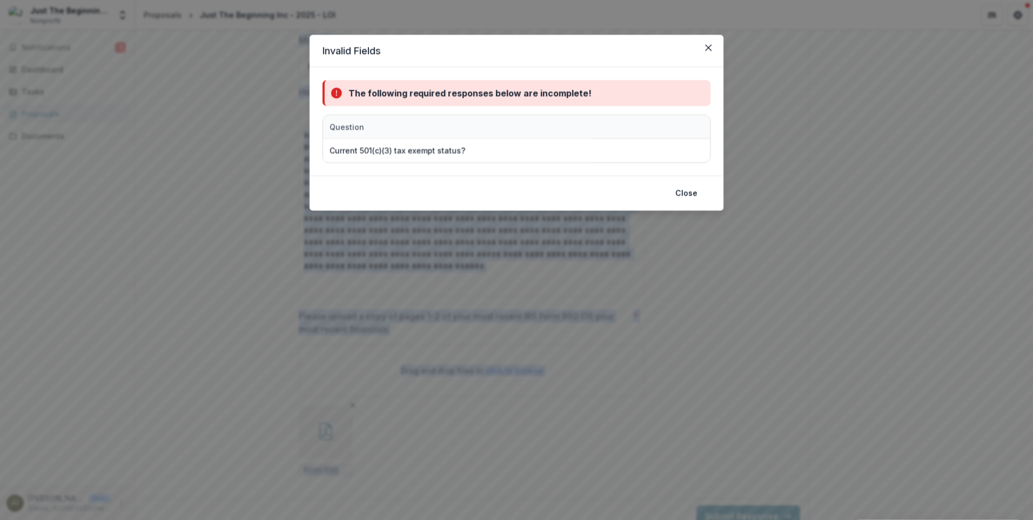
scroll to position [1748, 0]
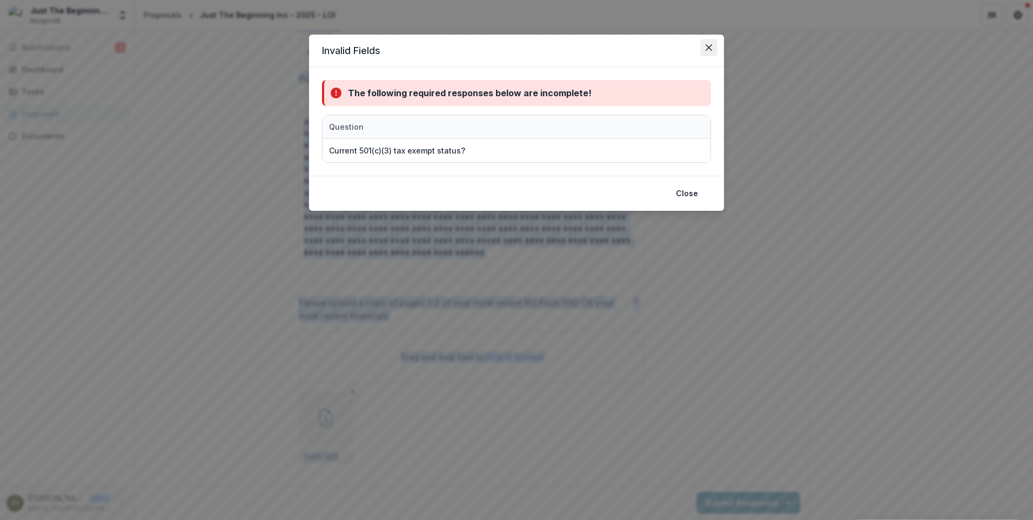
click at [707, 45] on icon "Close" at bounding box center [709, 47] width 6 height 6
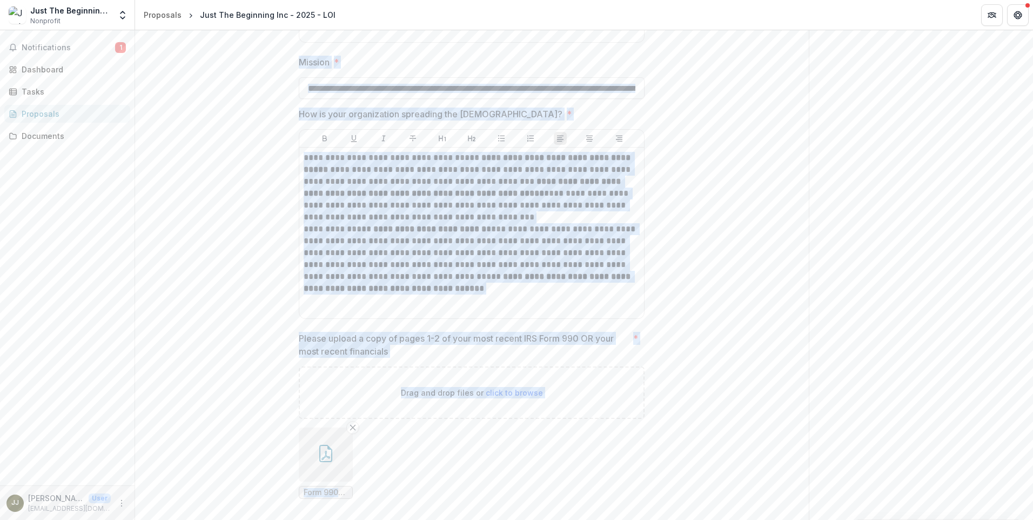
scroll to position [1694, 0]
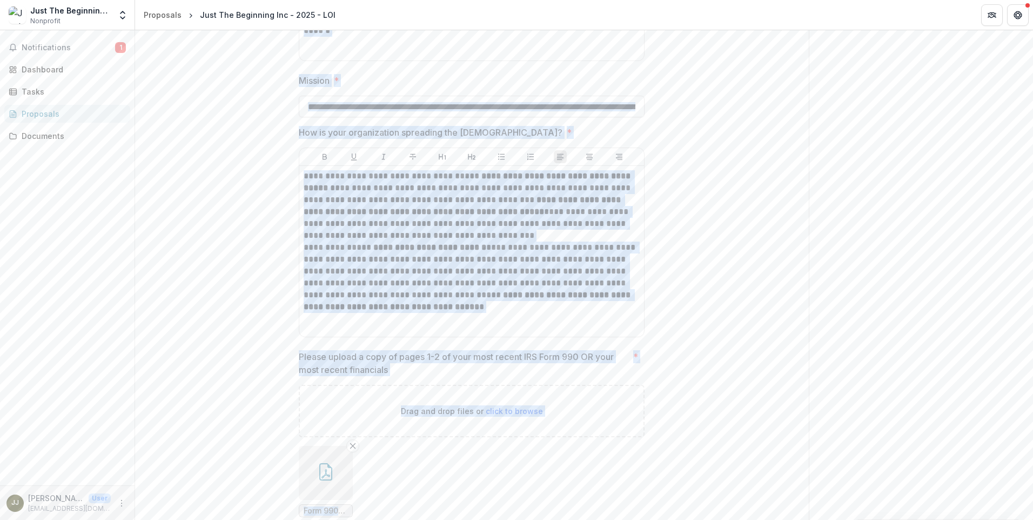
click at [475, 315] on div "**********" at bounding box center [472, 251] width 336 height 162
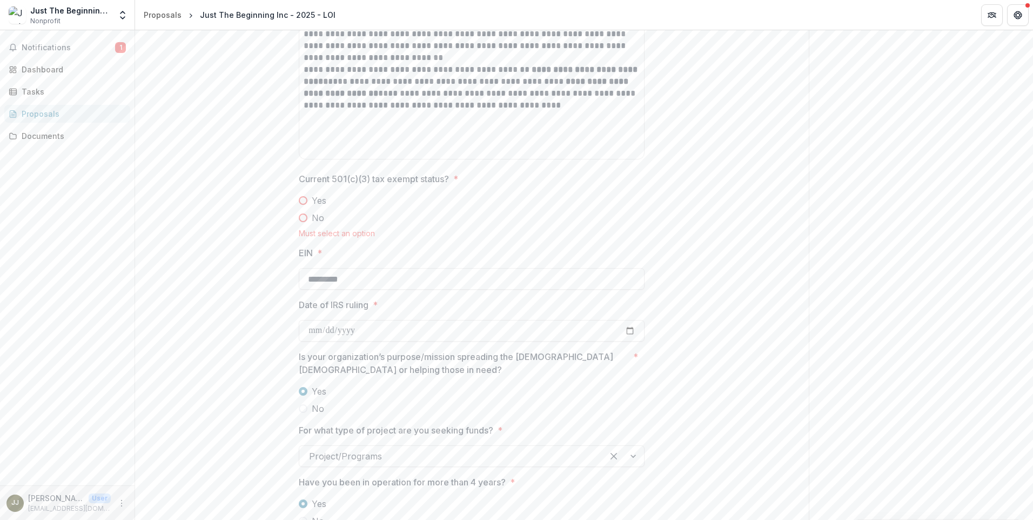
scroll to position [991, 0]
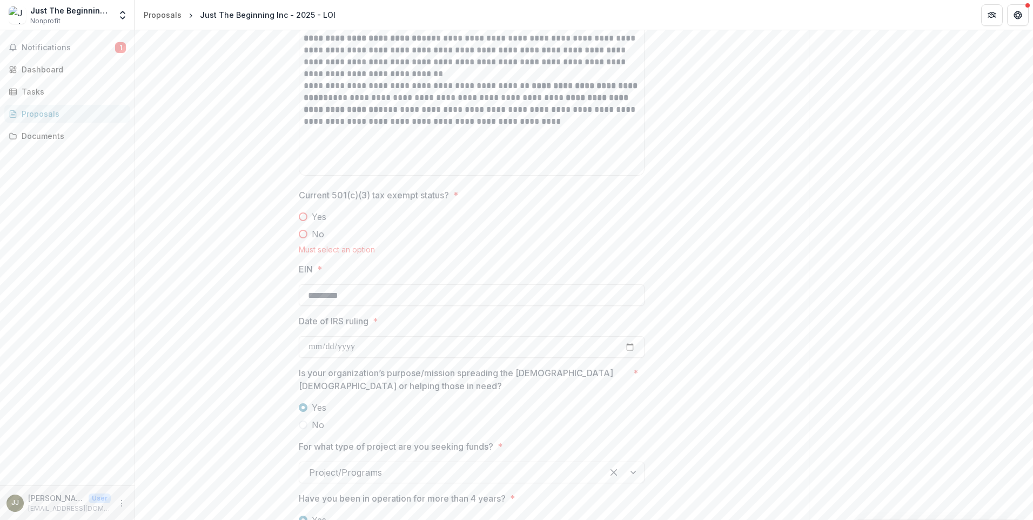
click at [301, 218] on span at bounding box center [303, 216] width 9 height 9
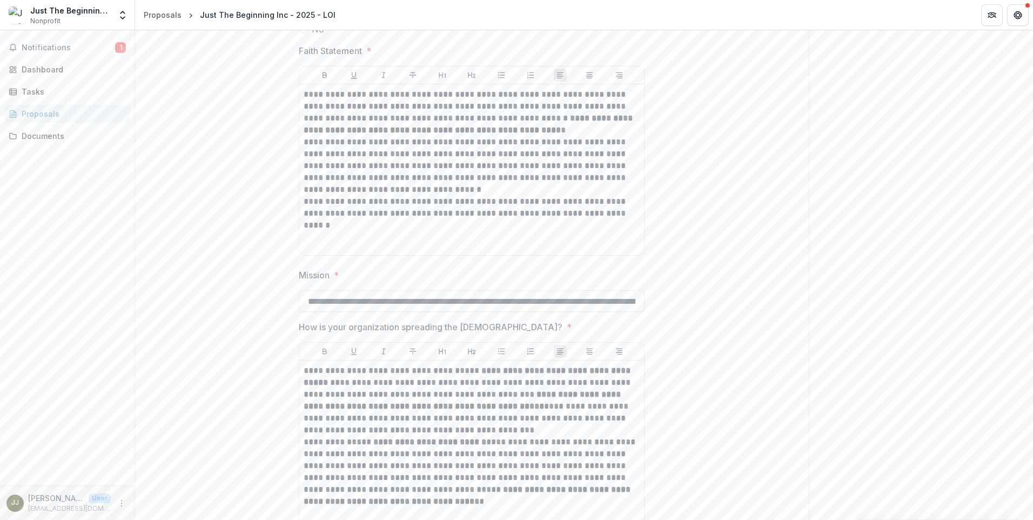
scroll to position [1748, 0]
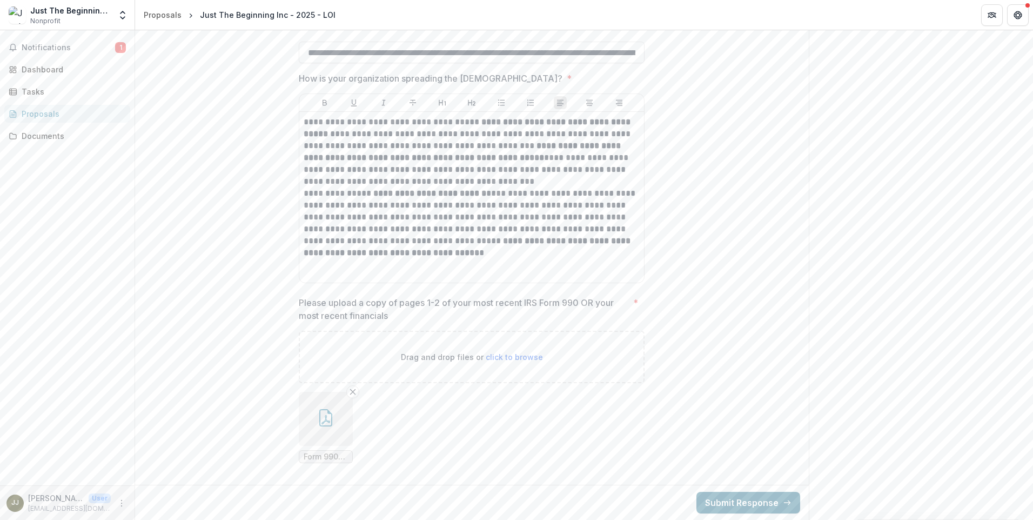
click at [726, 502] on button "Submit Response" at bounding box center [748, 503] width 104 height 22
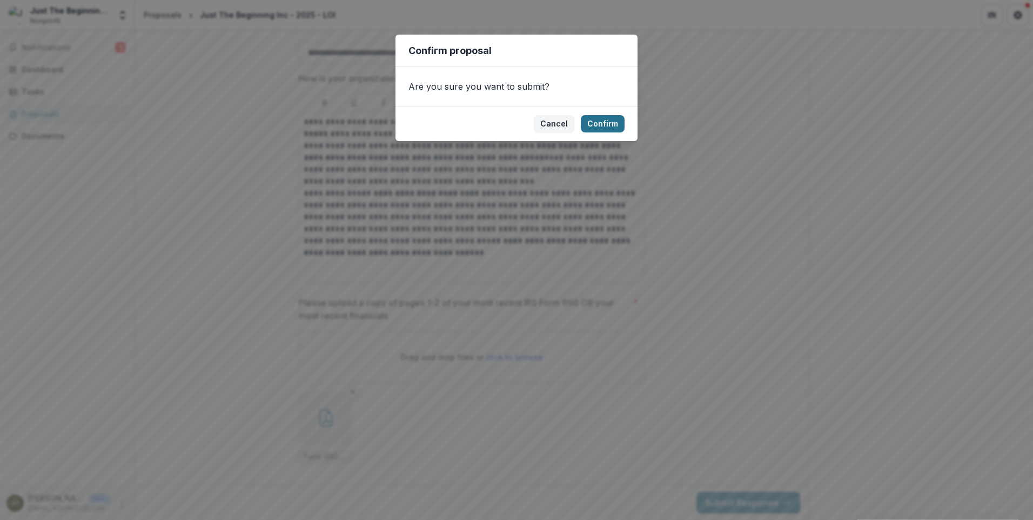
click at [613, 123] on button "Confirm" at bounding box center [603, 123] width 44 height 17
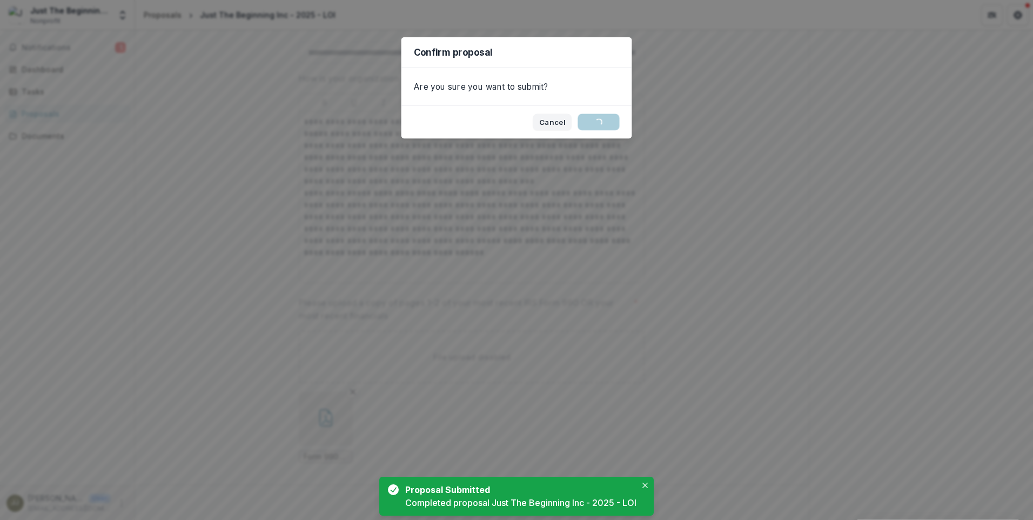
scroll to position [0, 0]
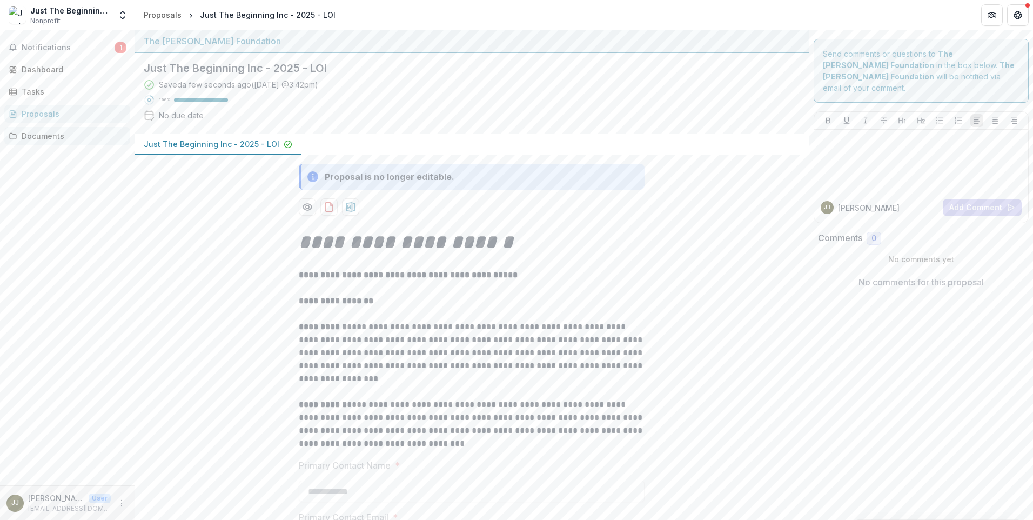
click at [37, 136] on div "Documents" at bounding box center [72, 135] width 100 height 11
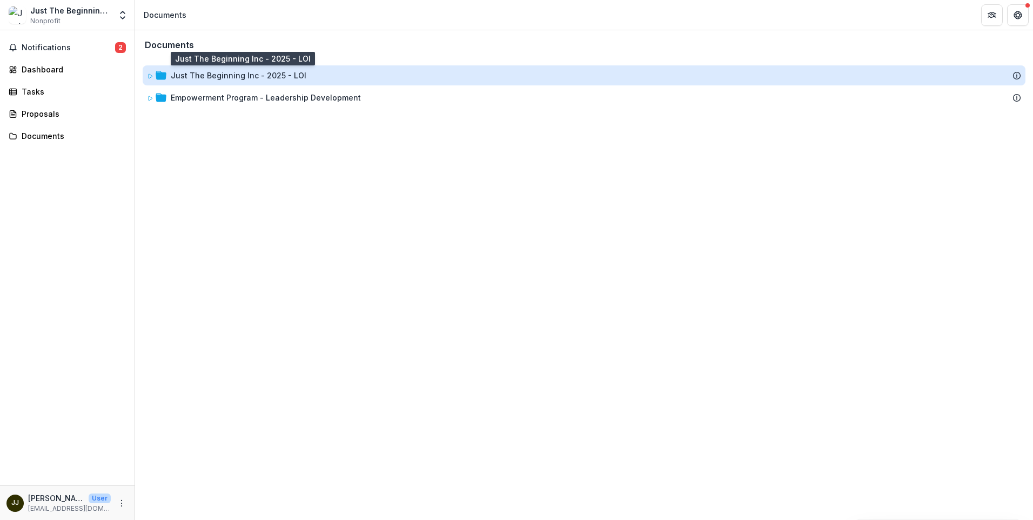
click at [206, 76] on div "Just The Beginning Inc - 2025 - LOI" at bounding box center [239, 75] width 136 height 11
click at [250, 76] on div "Just The Beginning Inc - 2025 - LOI" at bounding box center [239, 75] width 136 height 11
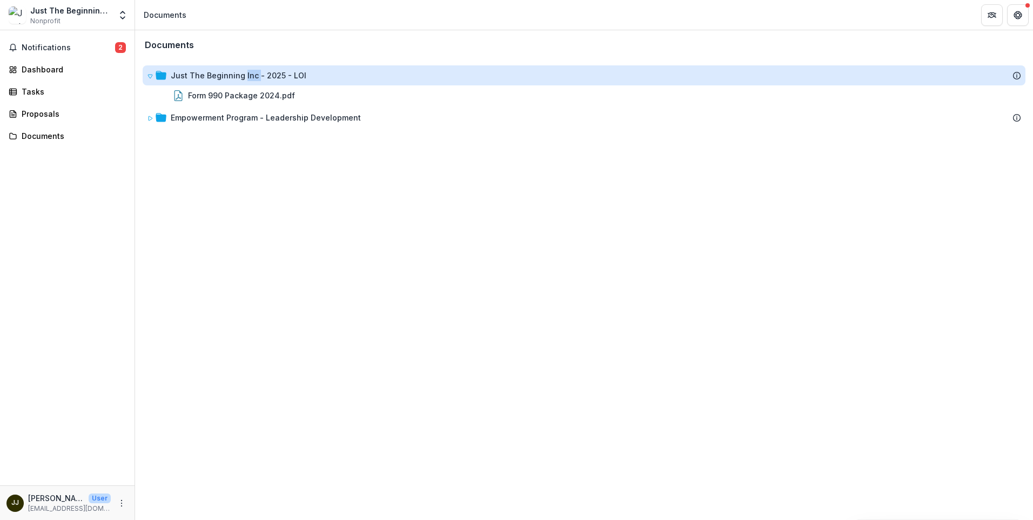
click at [250, 76] on div "Just The Beginning Inc - 2025 - LOI" at bounding box center [239, 75] width 136 height 11
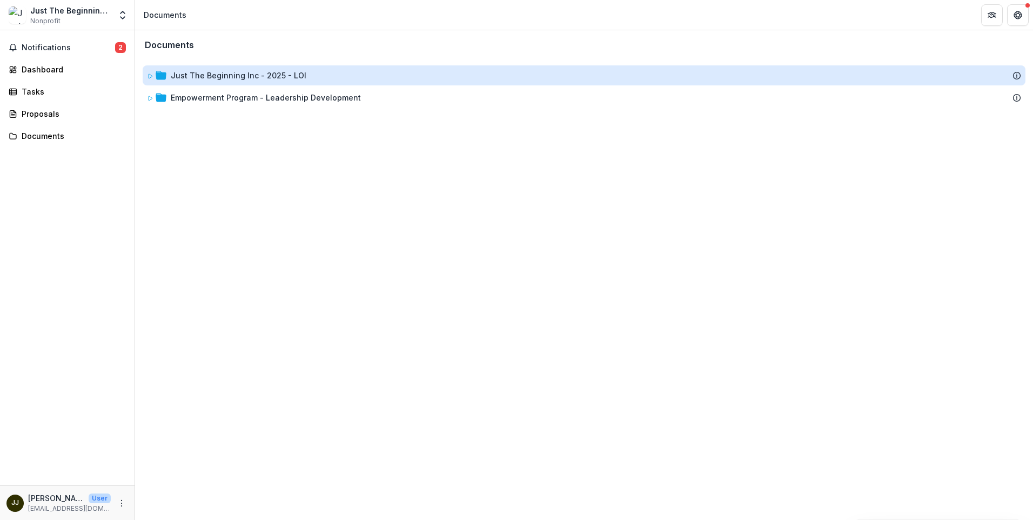
drag, startPoint x: 250, startPoint y: 76, endPoint x: 238, endPoint y: 75, distance: 11.9
click at [238, 75] on div "Just The Beginning Inc - 2025 - LOI" at bounding box center [239, 75] width 136 height 11
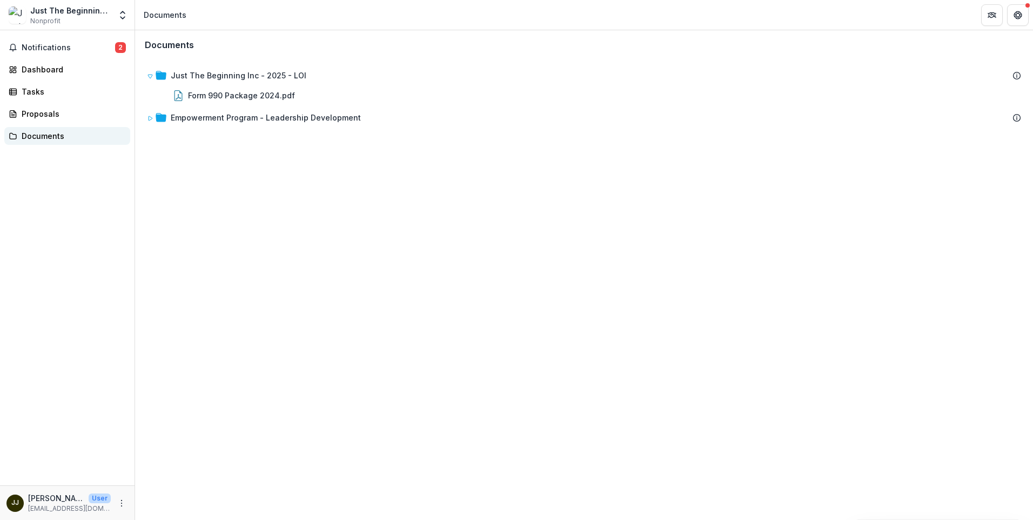
click at [32, 135] on div "Documents" at bounding box center [72, 135] width 100 height 11
click at [33, 132] on div "Documents" at bounding box center [72, 135] width 100 height 11
click at [29, 113] on div "Proposals" at bounding box center [72, 113] width 100 height 11
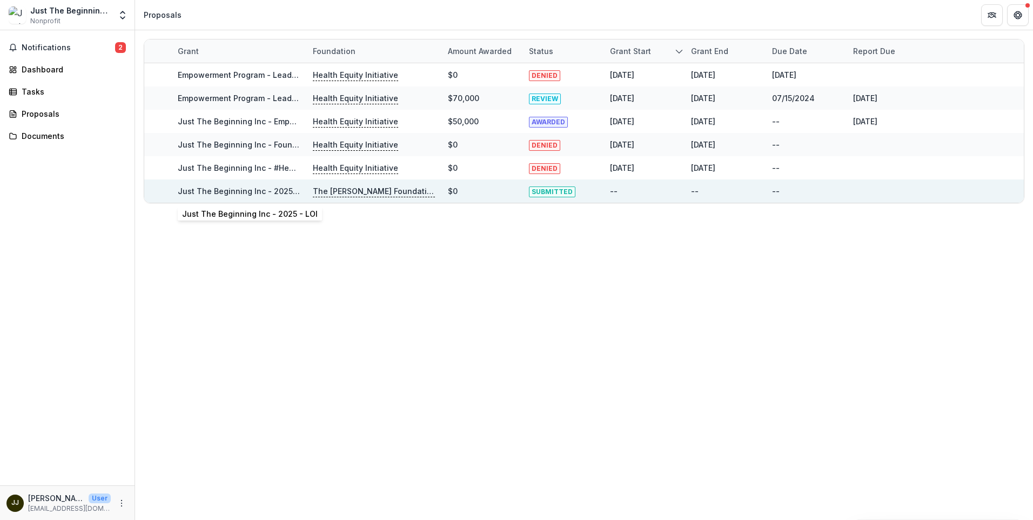
click at [235, 192] on link "Just The Beginning Inc - 2025 - LOI" at bounding box center [246, 190] width 136 height 9
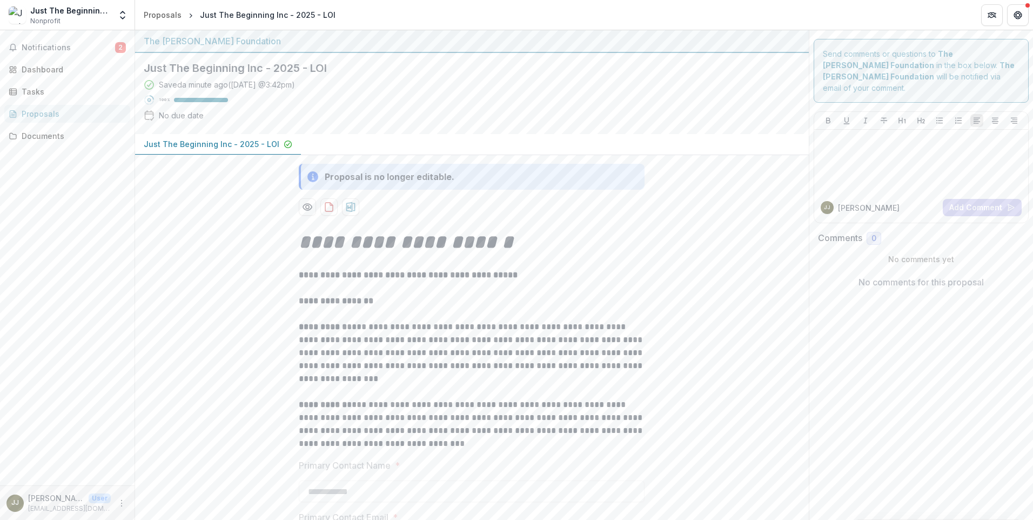
click at [169, 143] on p "Just The Beginning Inc - 2025 - LOI" at bounding box center [212, 143] width 136 height 11
click at [326, 210] on icon "download-proposal" at bounding box center [329, 207] width 11 height 11
click at [348, 206] on icon "download-proposal" at bounding box center [350, 207] width 11 height 11
click at [71, 45] on span "Notifications" at bounding box center [68, 47] width 93 height 9
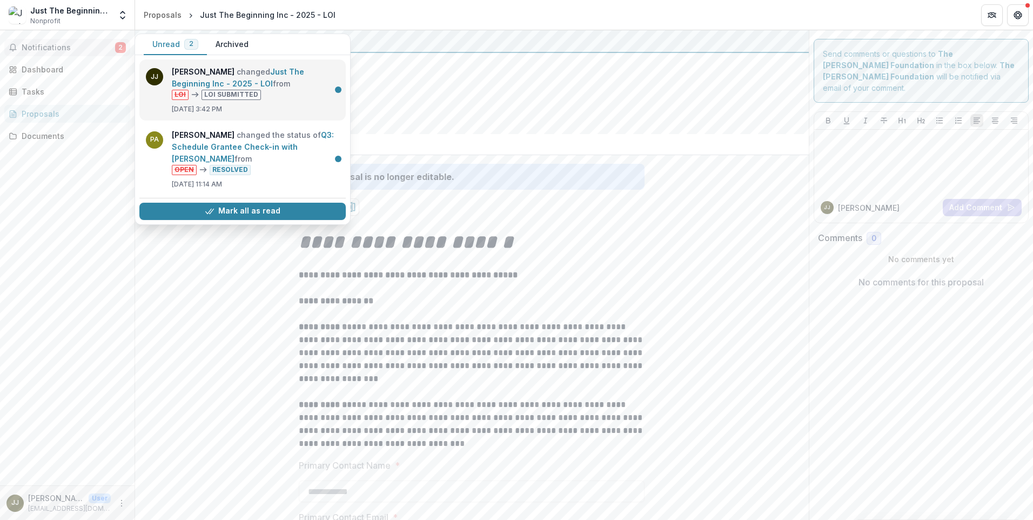
click at [271, 71] on link "Just The Beginning Inc - 2025 - LOI" at bounding box center [238, 77] width 132 height 21
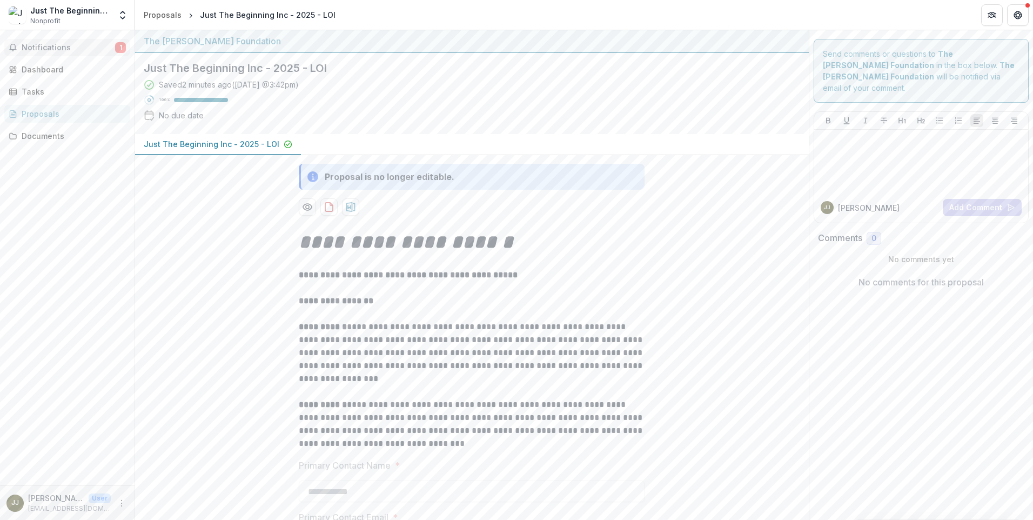
click at [60, 42] on button "Notifications 1" at bounding box center [67, 47] width 126 height 17
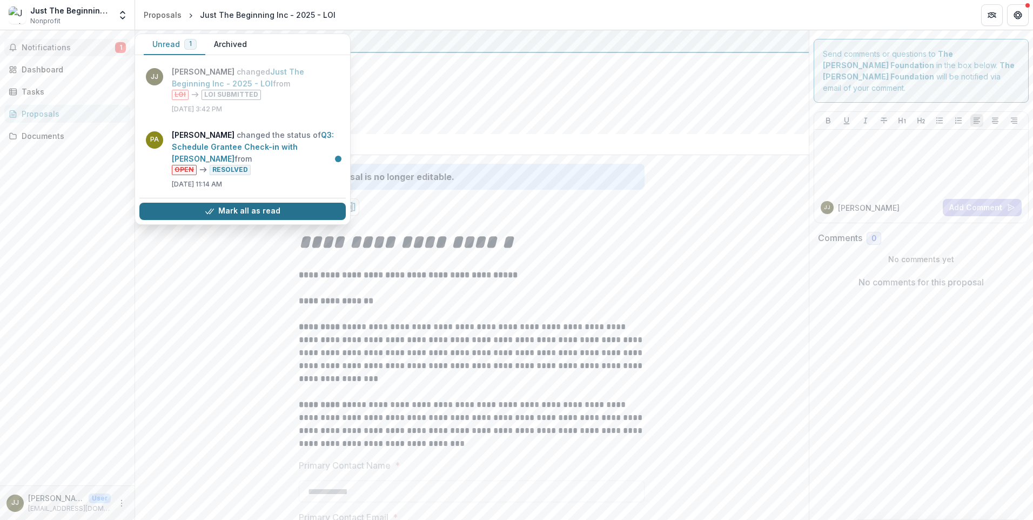
click at [219, 210] on button "Mark all as read" at bounding box center [242, 211] width 206 height 17
